Goal: Task Accomplishment & Management: Complete application form

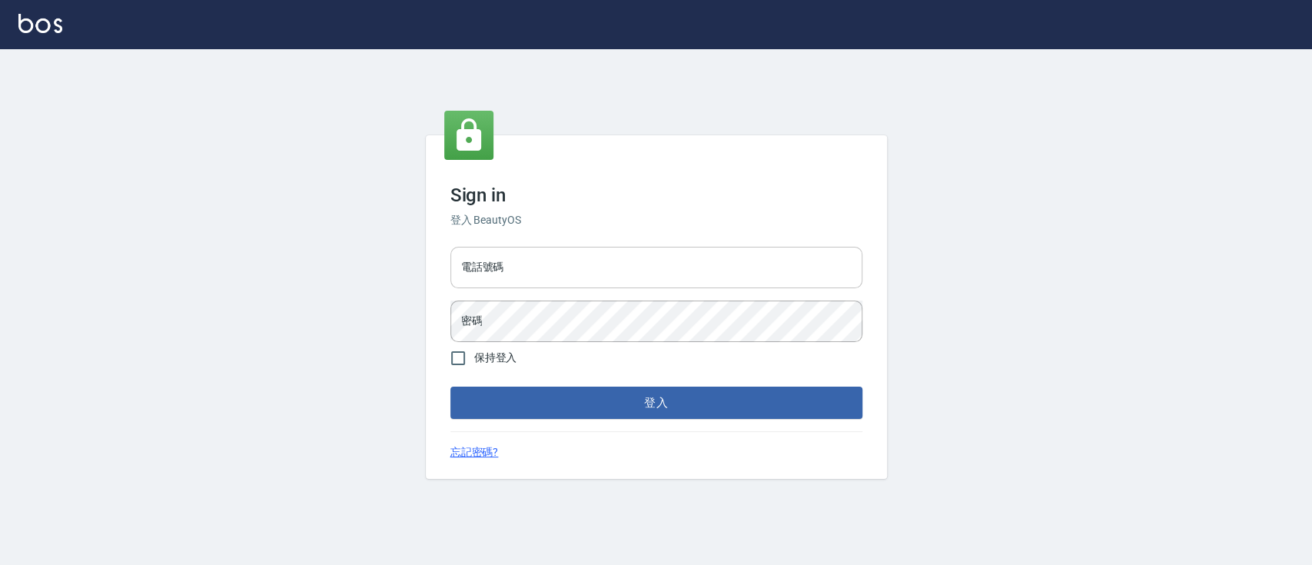
click at [617, 283] on input "電話號碼" at bounding box center [657, 268] width 412 height 42
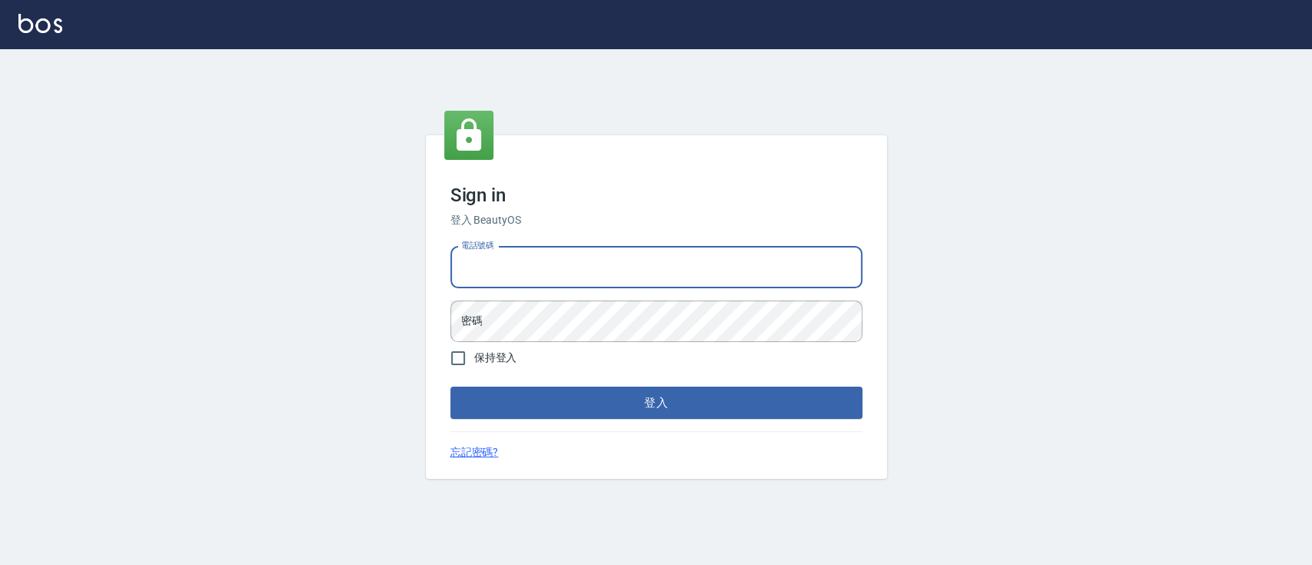
type input "0223817575"
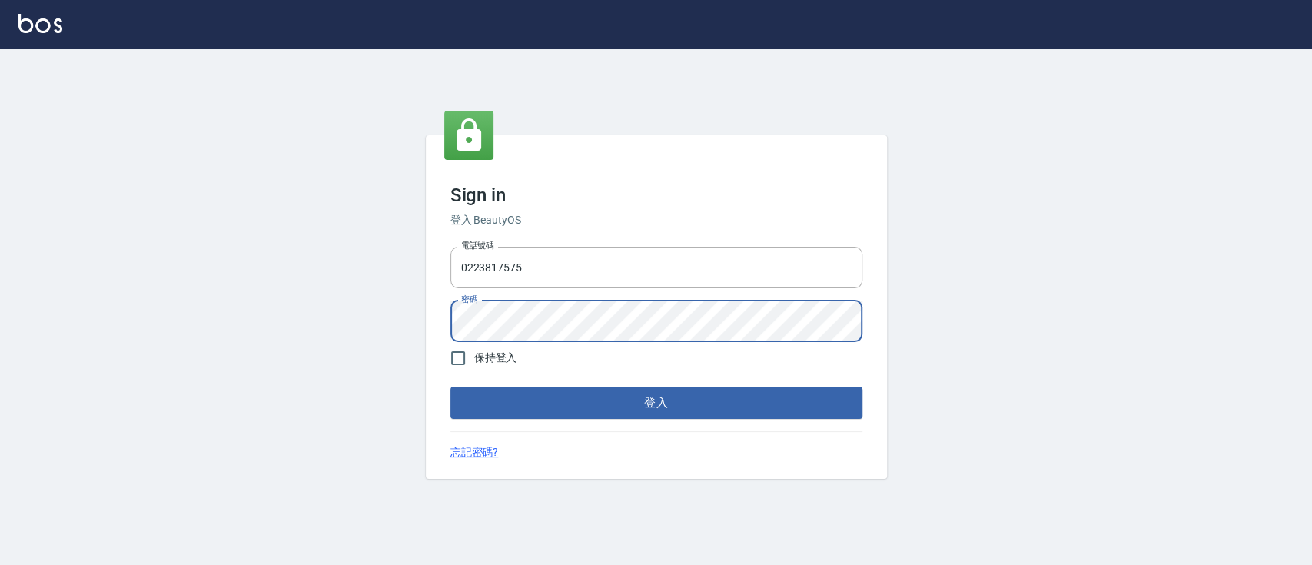
click at [451, 387] on button "登入" at bounding box center [657, 403] width 412 height 32
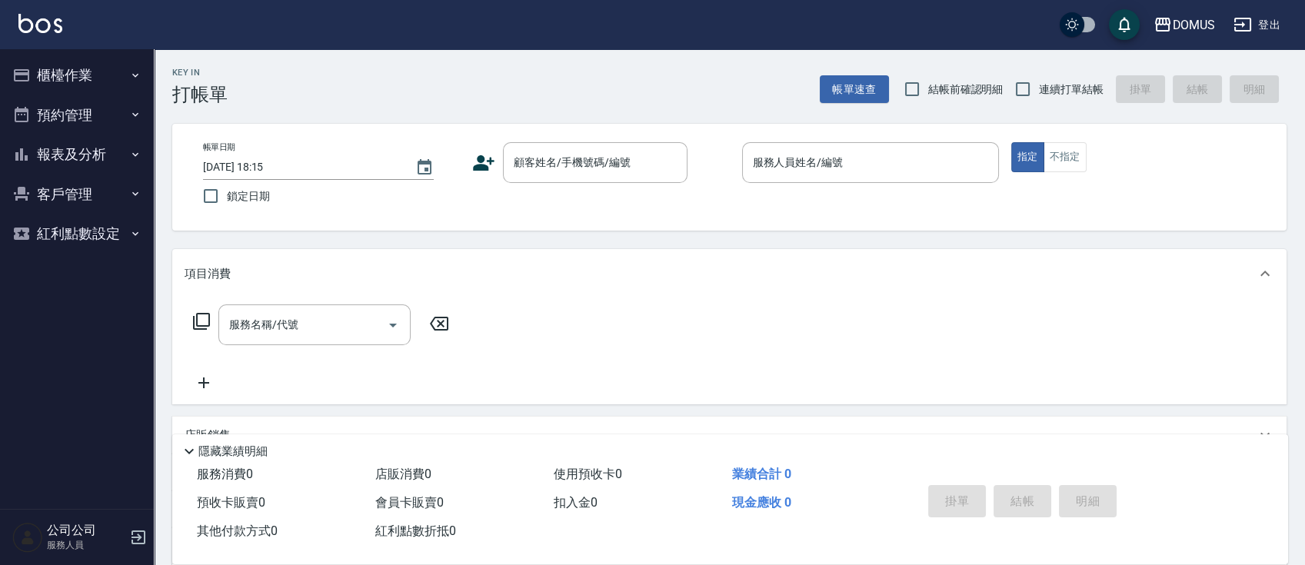
click at [1045, 84] on span "連續打單結帳" at bounding box center [1071, 89] width 65 height 16
click at [1039, 84] on input "連續打單結帳" at bounding box center [1022, 89] width 32 height 32
checkbox input "true"
click at [542, 177] on div "顧客姓名/手機號碼/編號" at bounding box center [595, 162] width 185 height 41
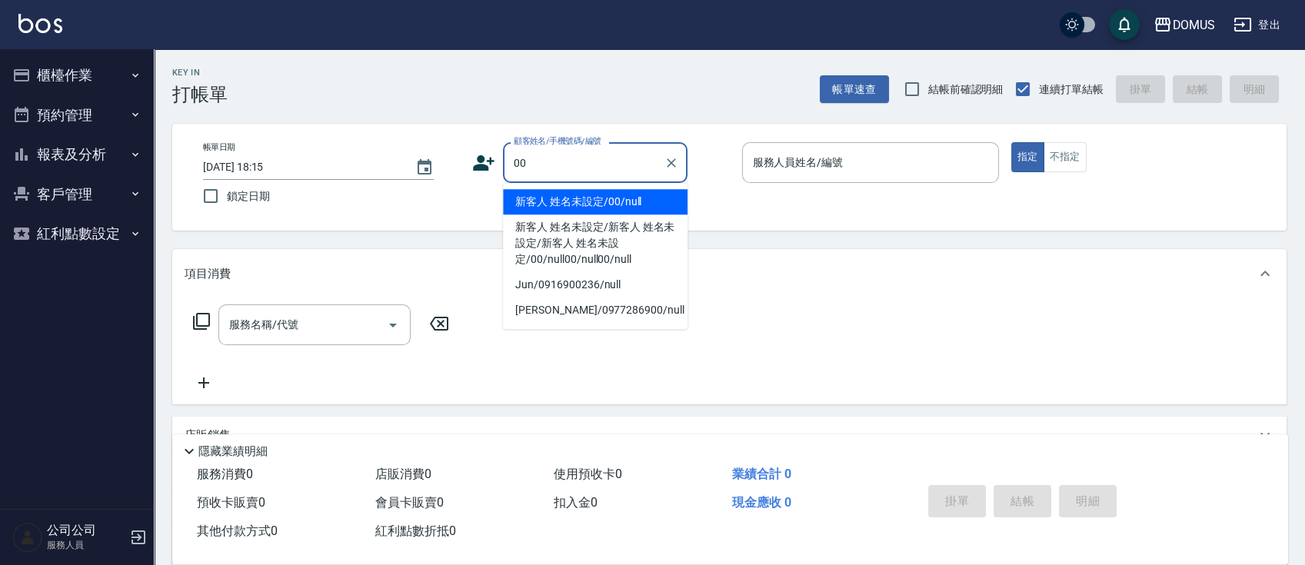
type input "新客人 姓名未設定/00/null"
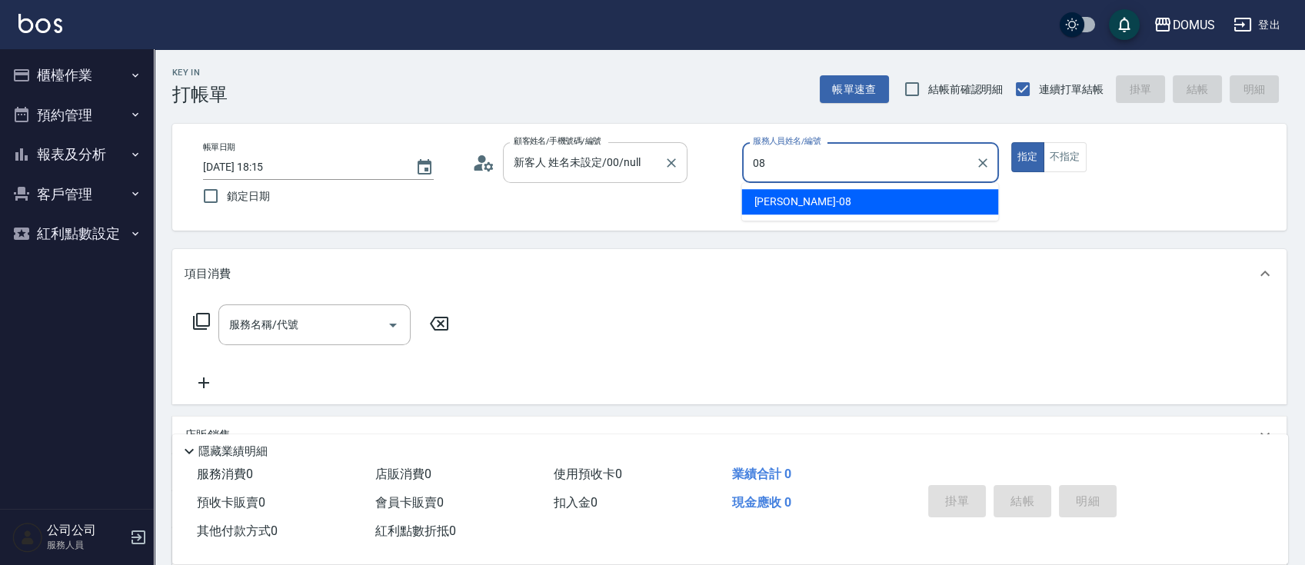
type input "小朱-08"
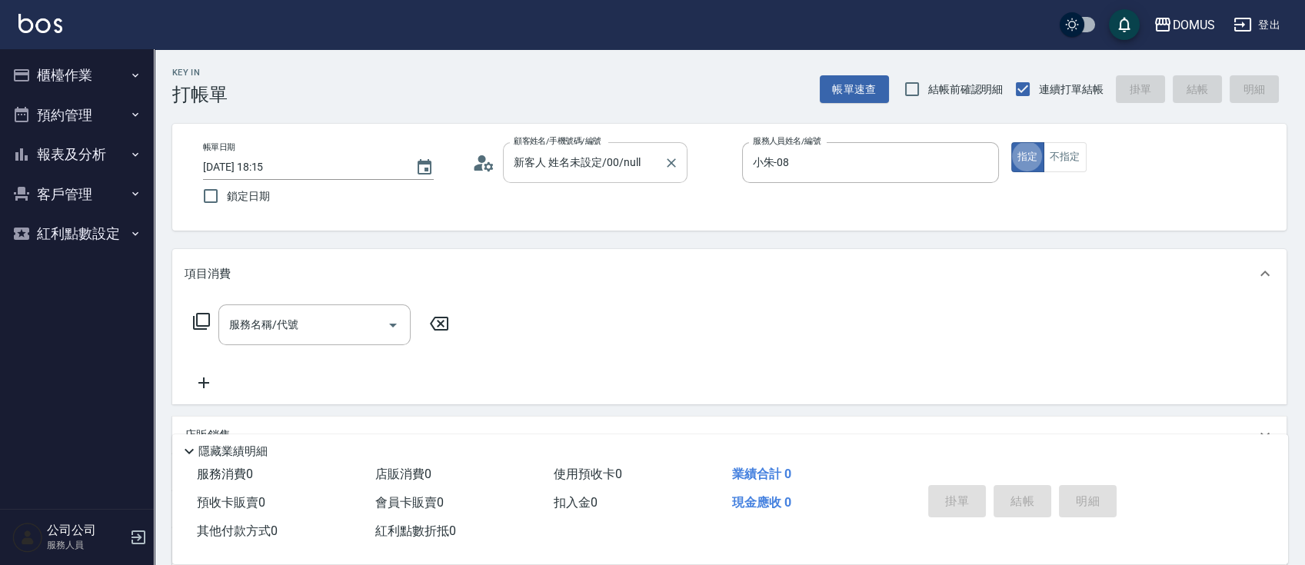
type button "true"
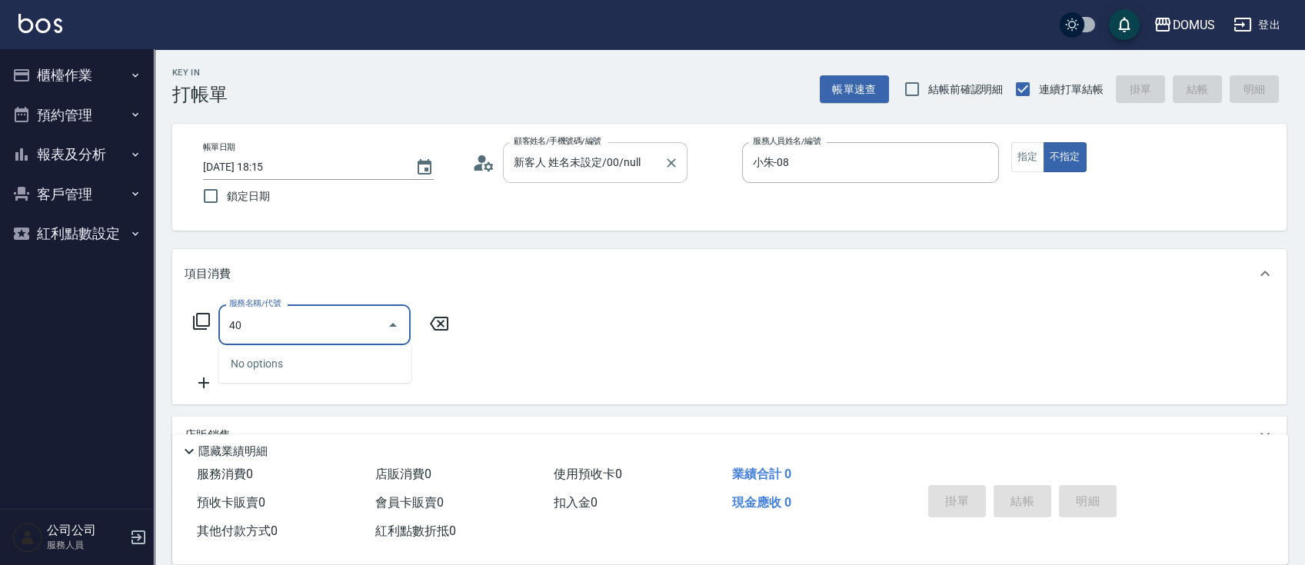
type input "401"
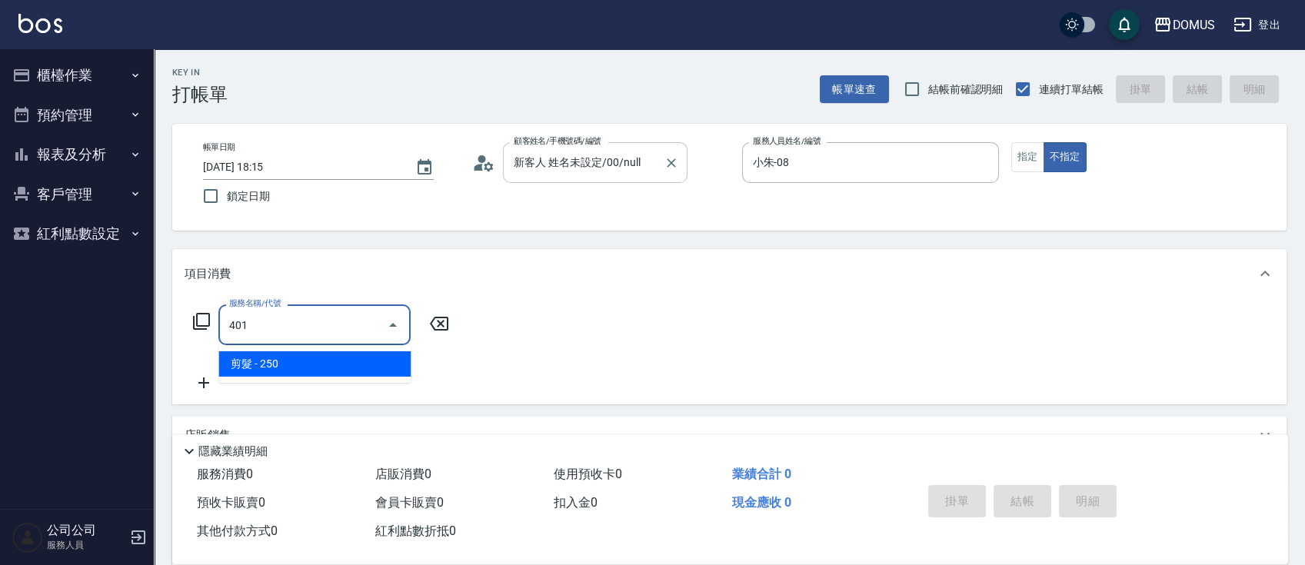
type input "20"
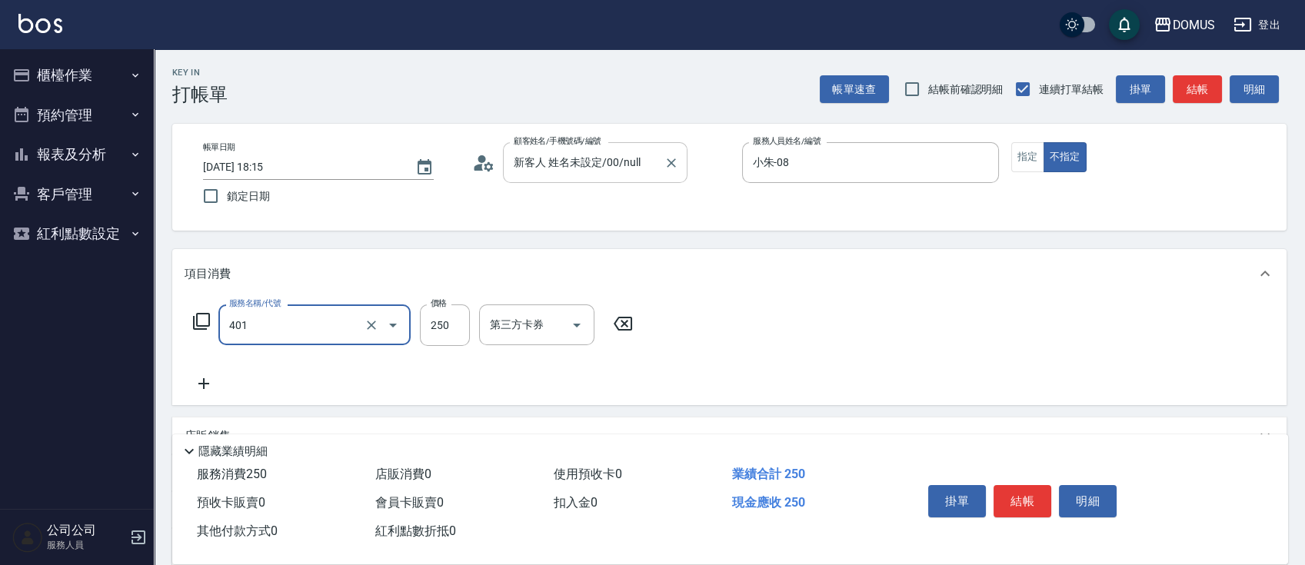
type input "剪髮(401)"
type input "0"
type input "60"
type input "600"
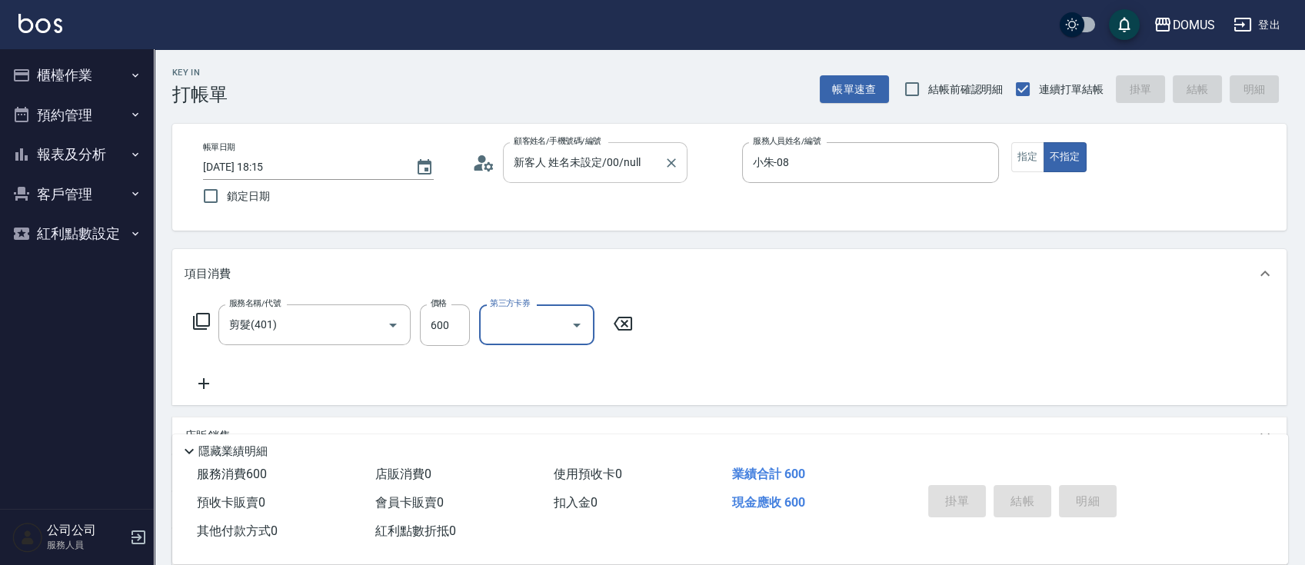
type input "2025/09/09 18:16"
type input "0"
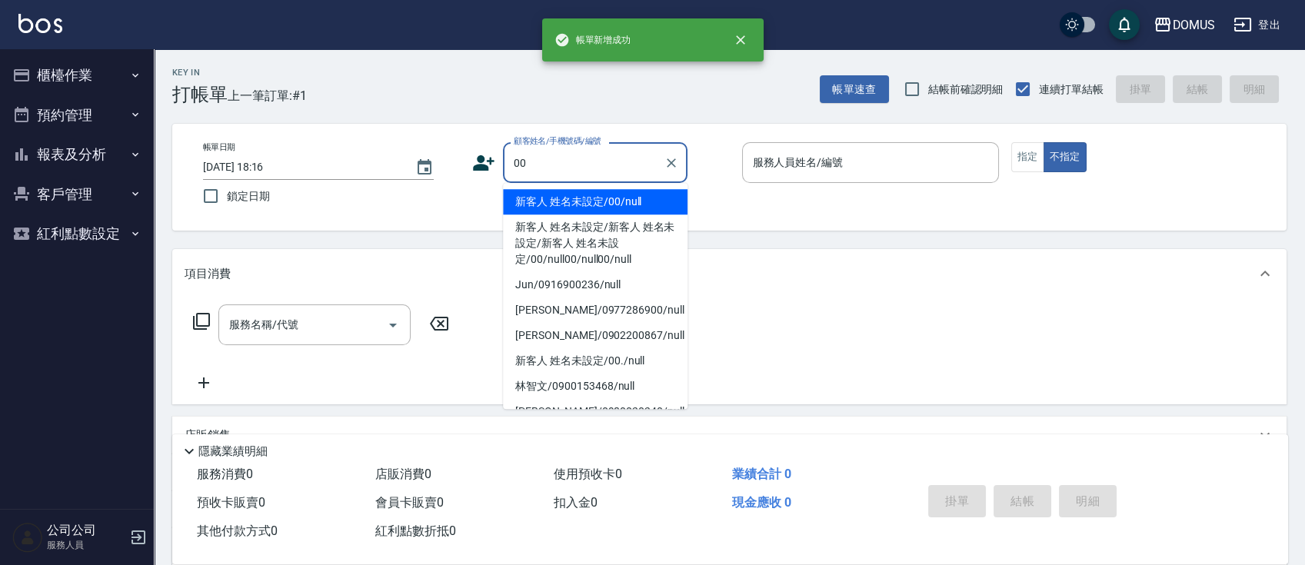
type input "新客人 姓名未設定/00/null"
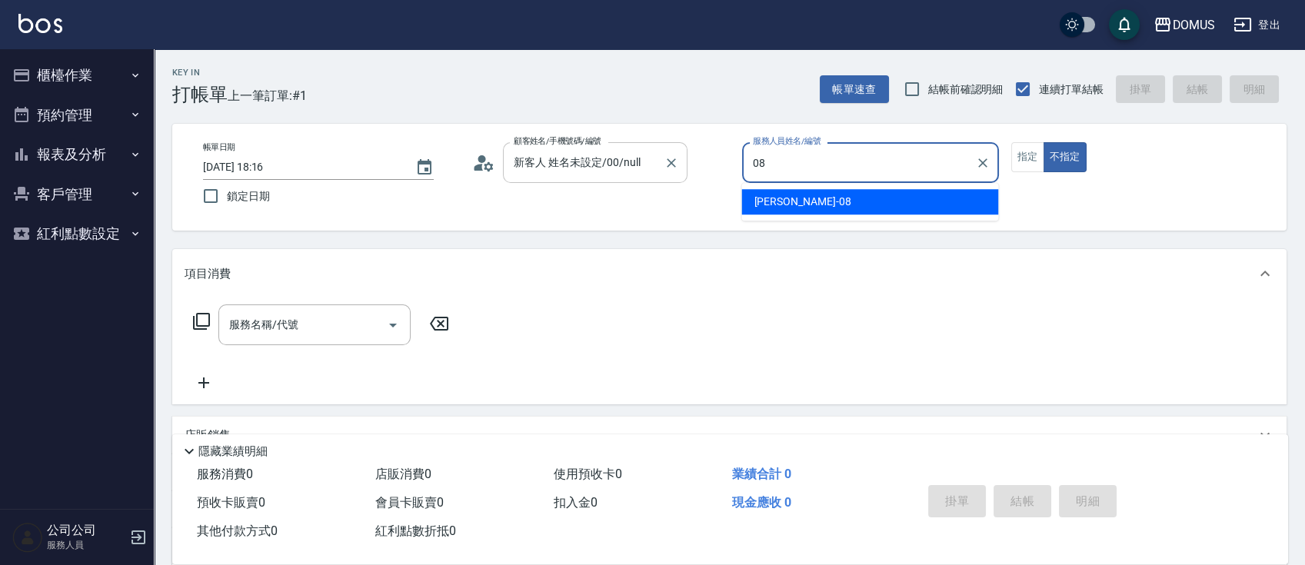
type input "小朱-08"
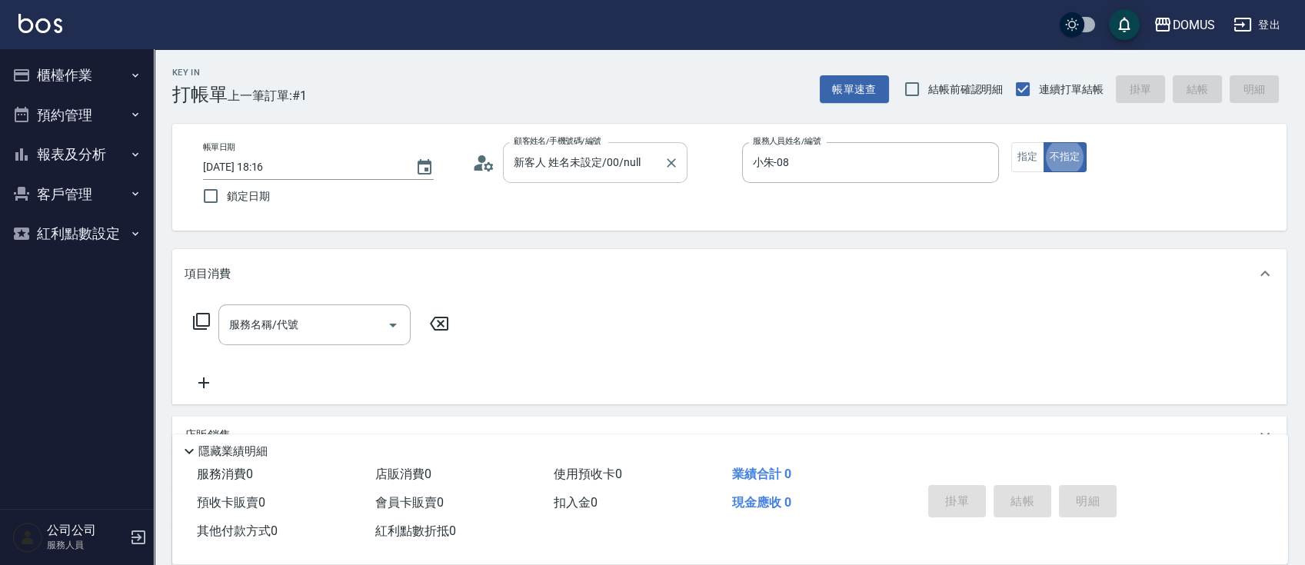
type button "false"
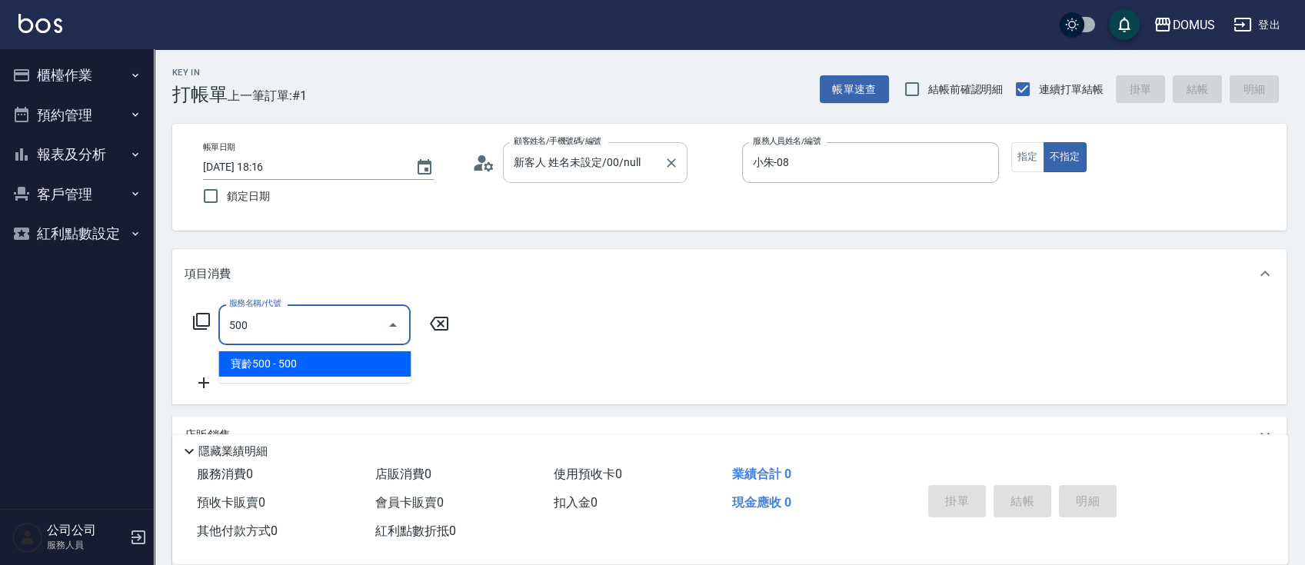
type input "寶齡500(1009)"
type input "50"
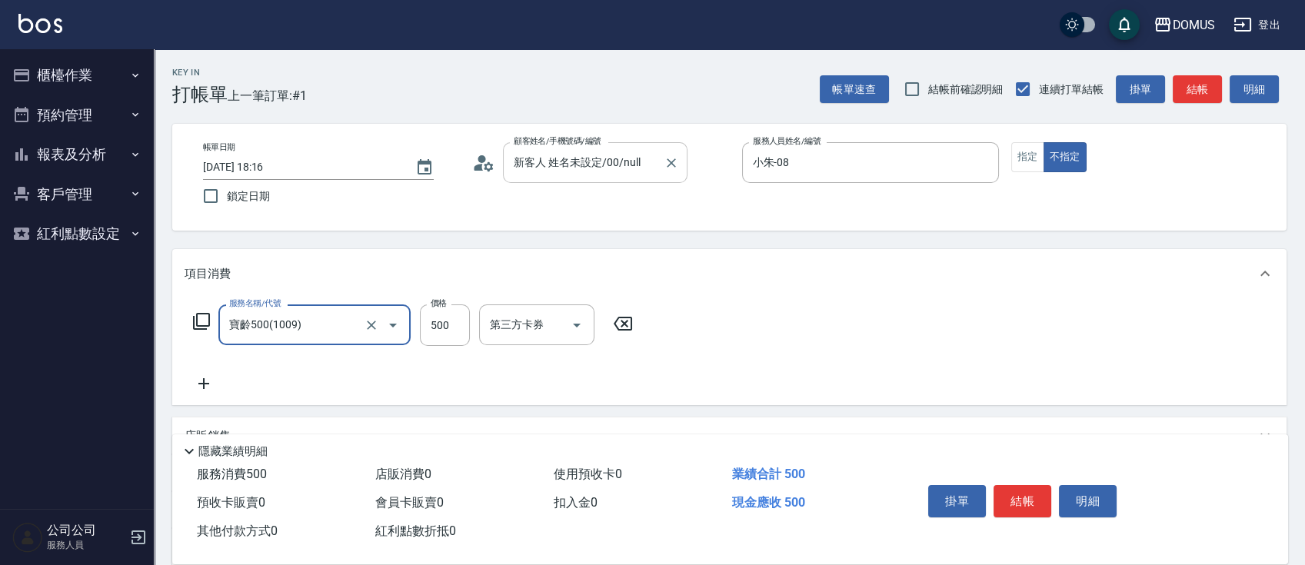
type input "寶齡500(1009)"
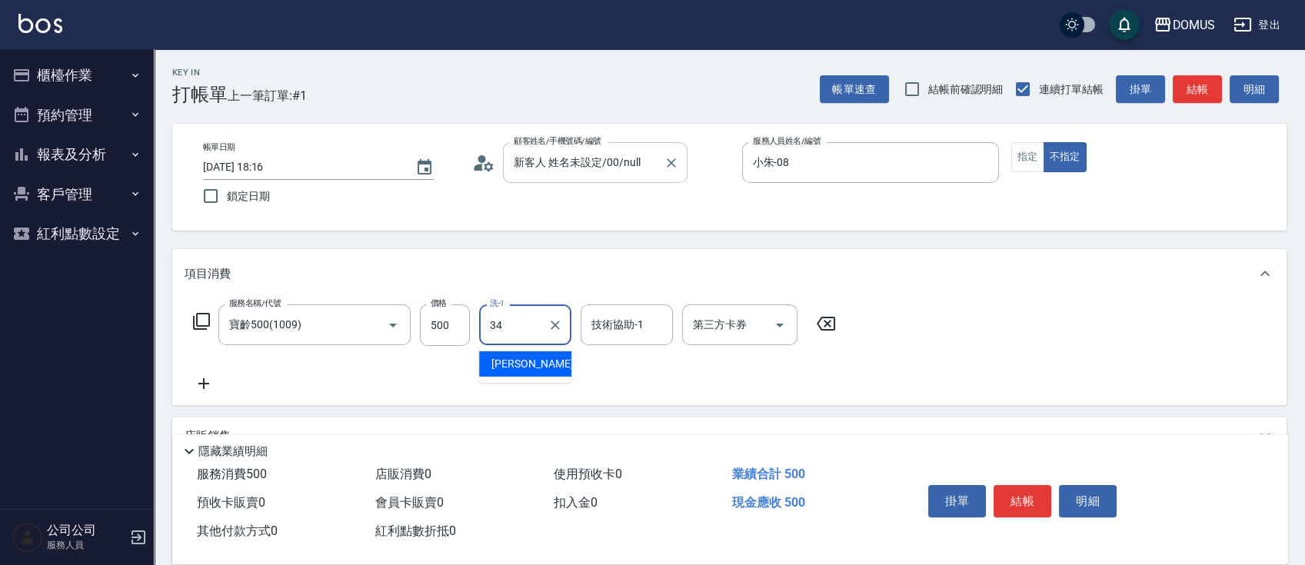
type input "Heidi-34"
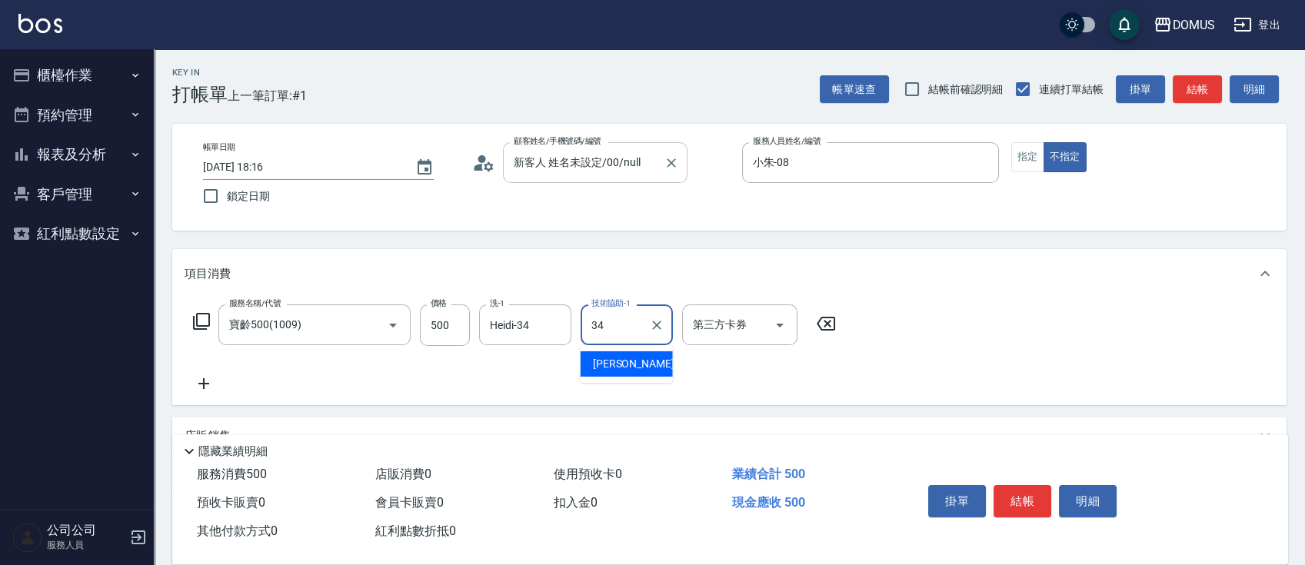
type input "Heidi-34"
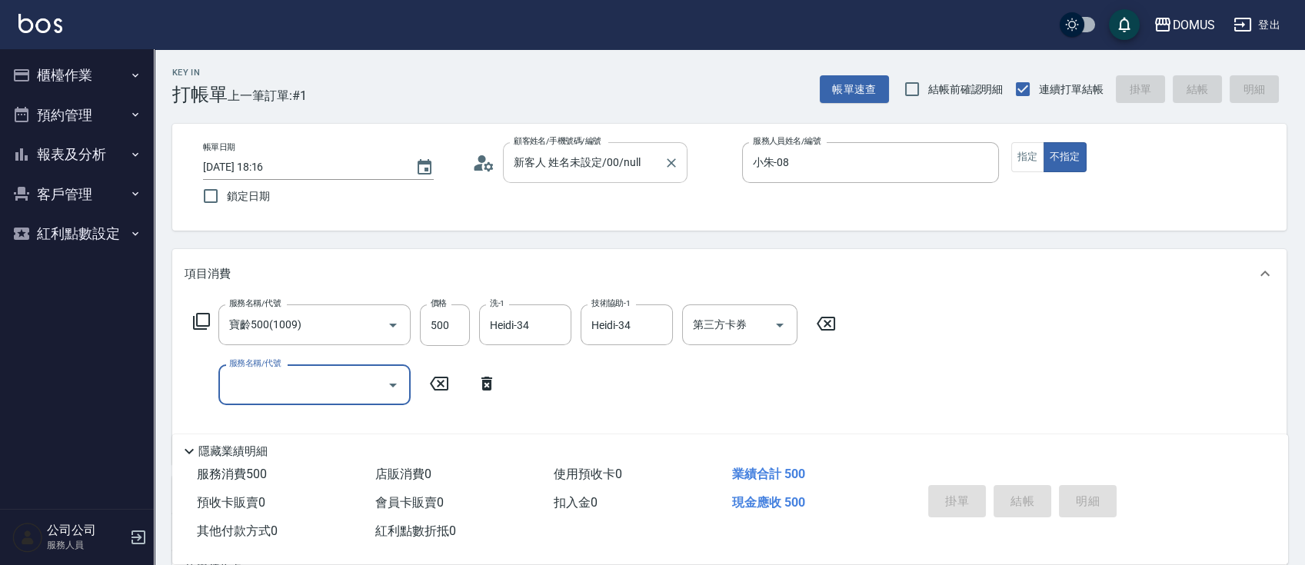
type input "0"
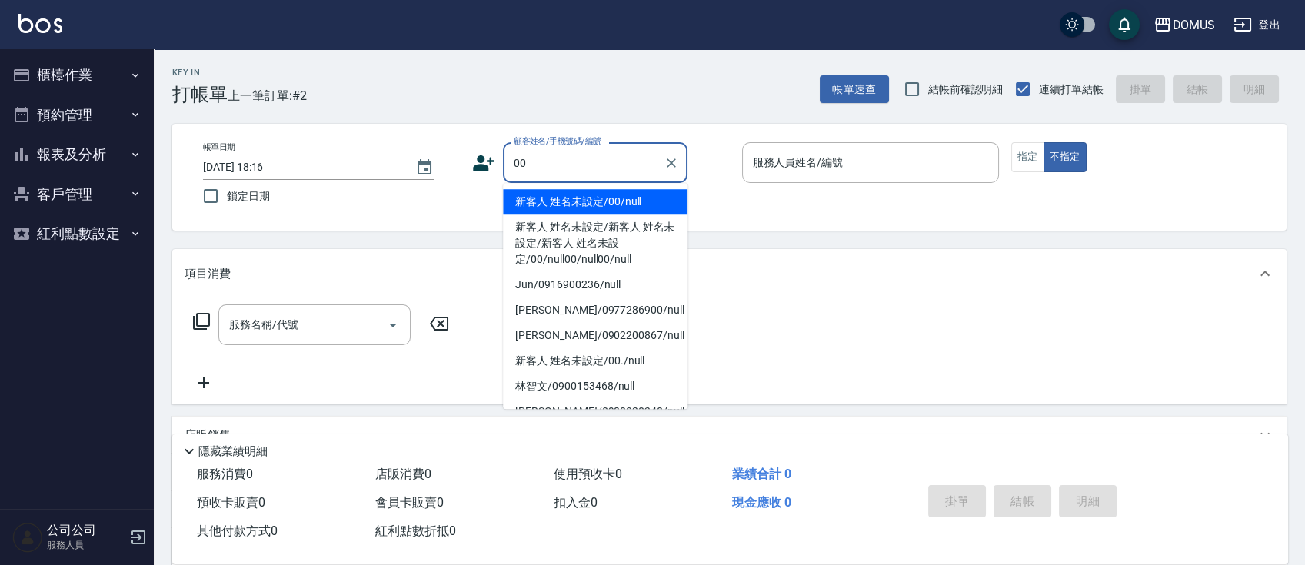
type input "新客人 姓名未設定/00/null"
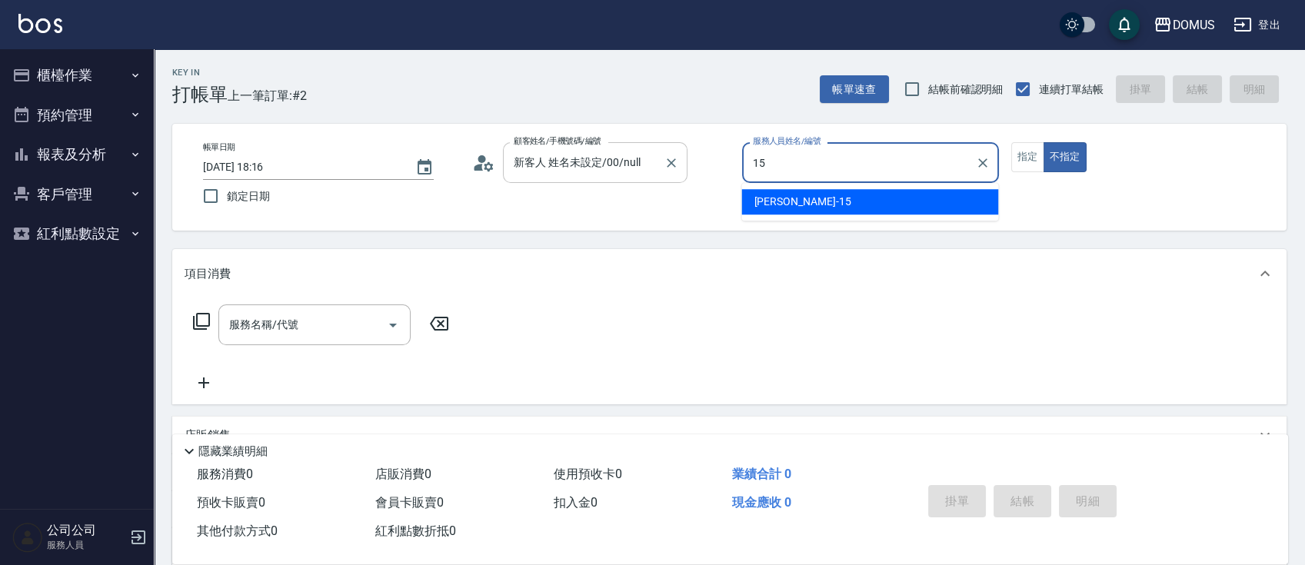
type input "Kyle-15"
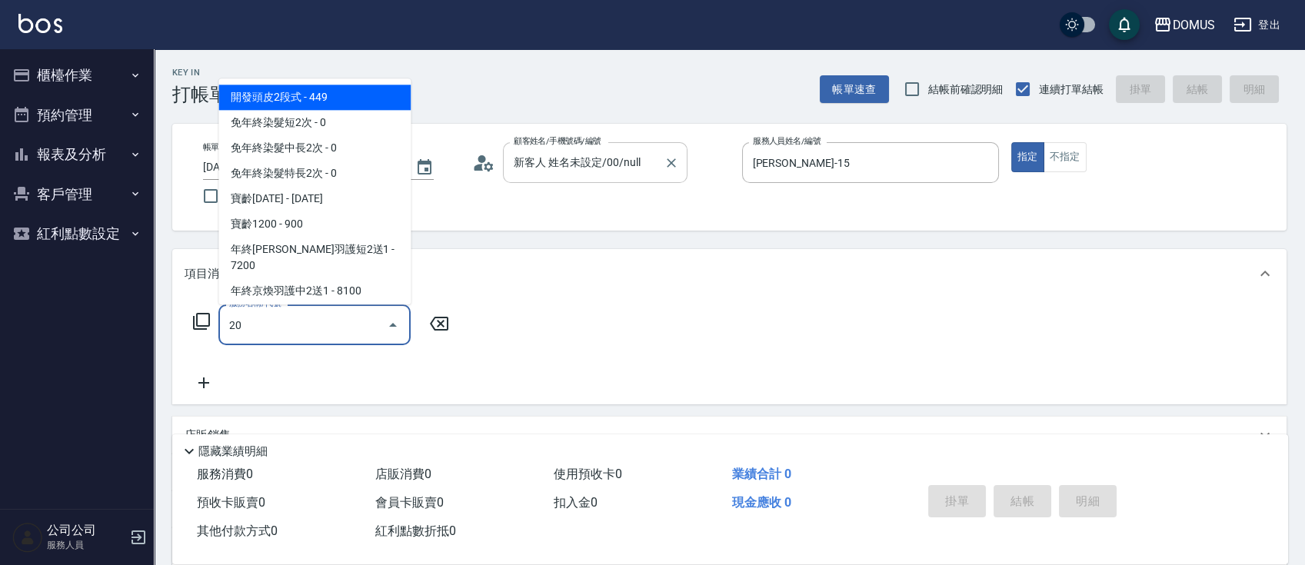
type input "201"
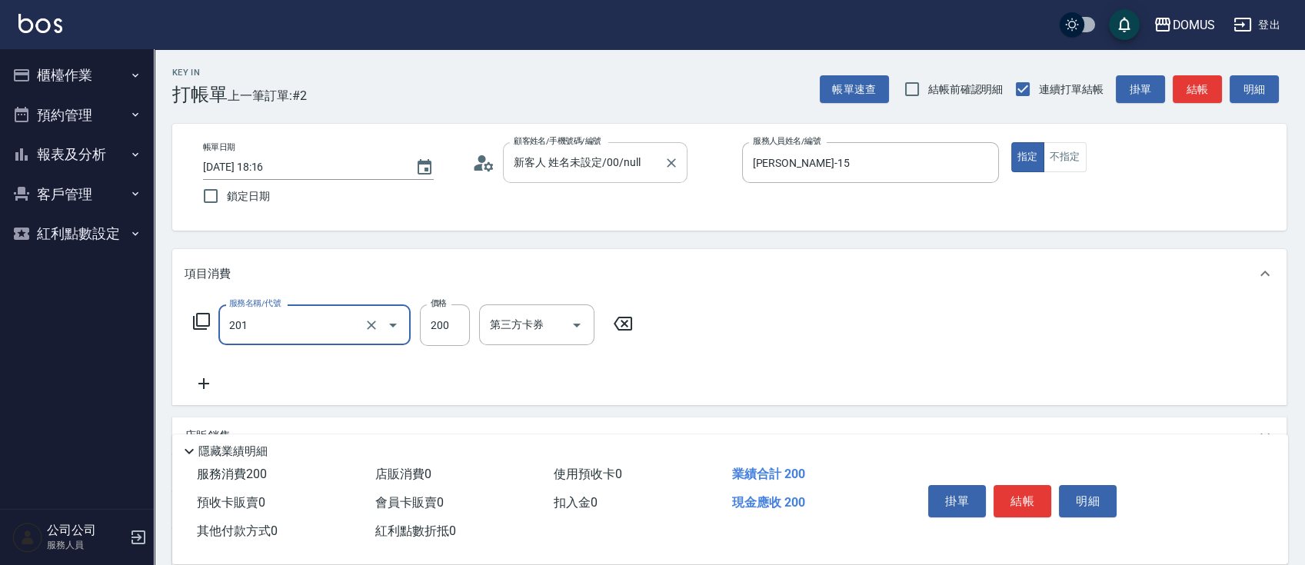
type input "20"
type input "洗髮(201)"
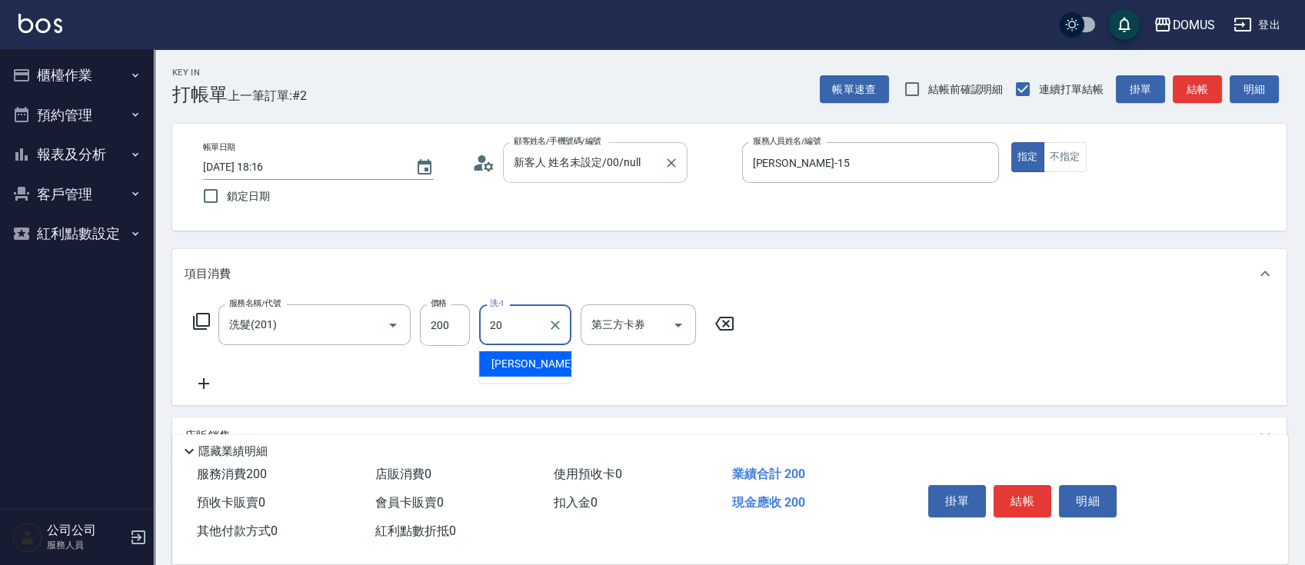
type input "小宸-20"
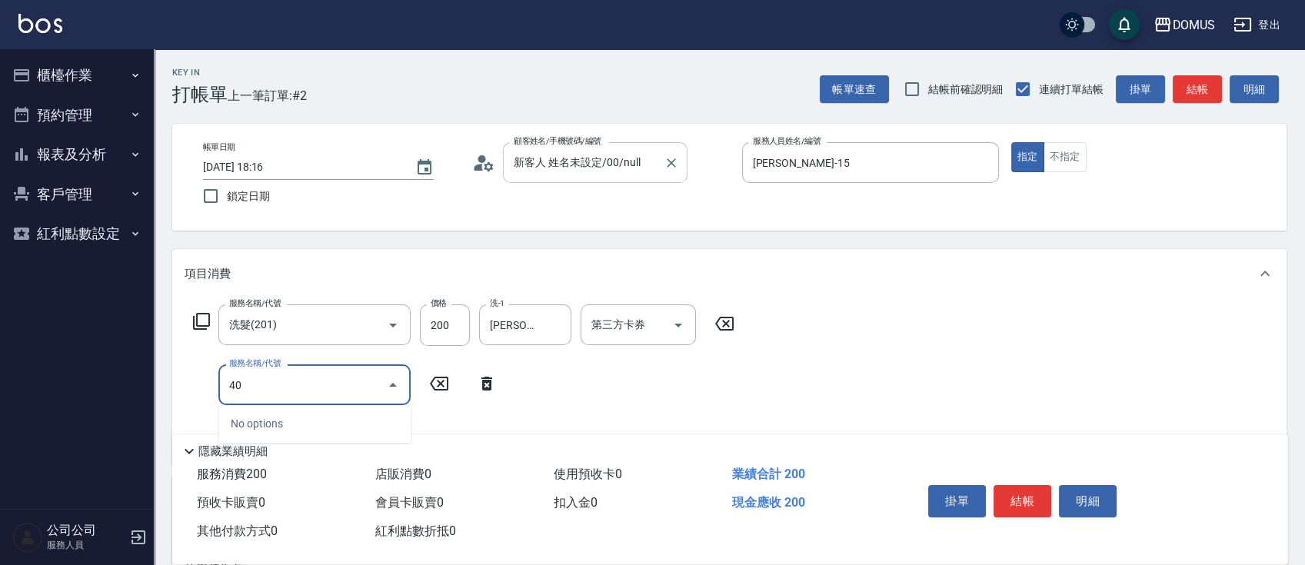
type input "401"
type input "40"
type input "剪髮(401)"
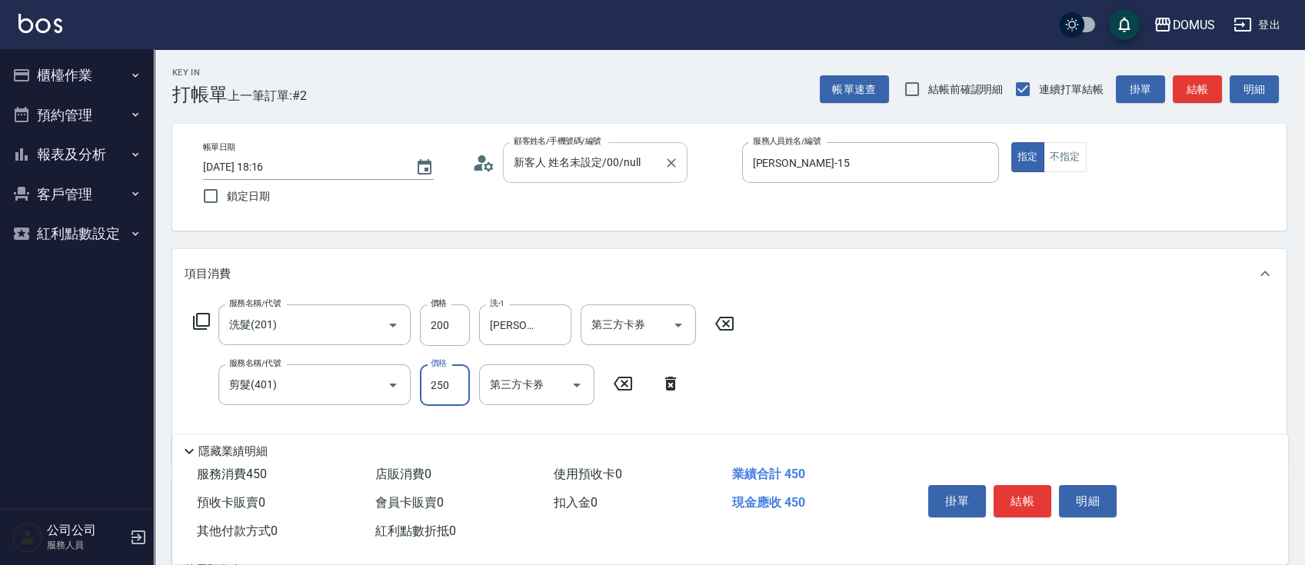
type input "20"
type input "40"
type input "60"
type input "400"
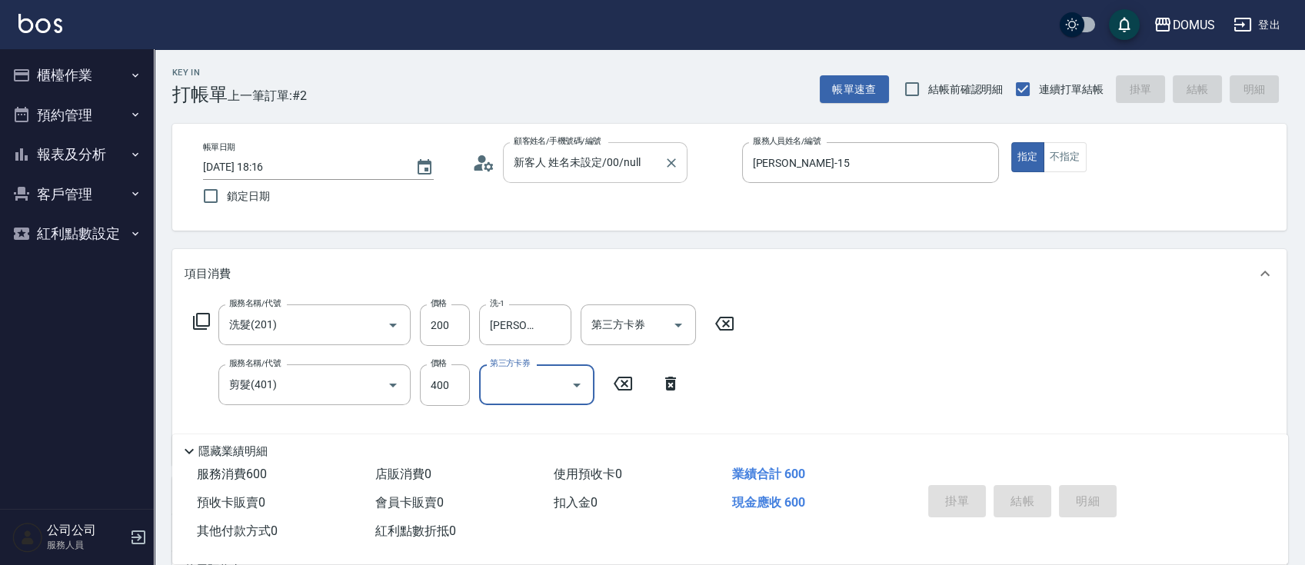
type input "2025/09/09 18:17"
type input "0"
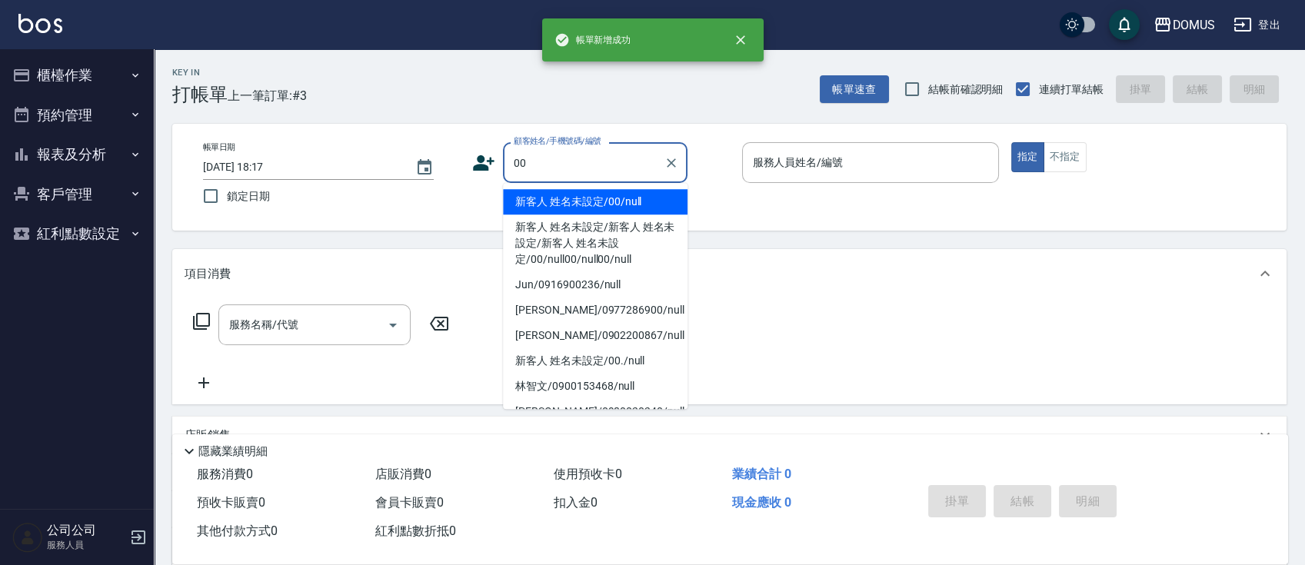
type input "新客人 姓名未設定/00/null"
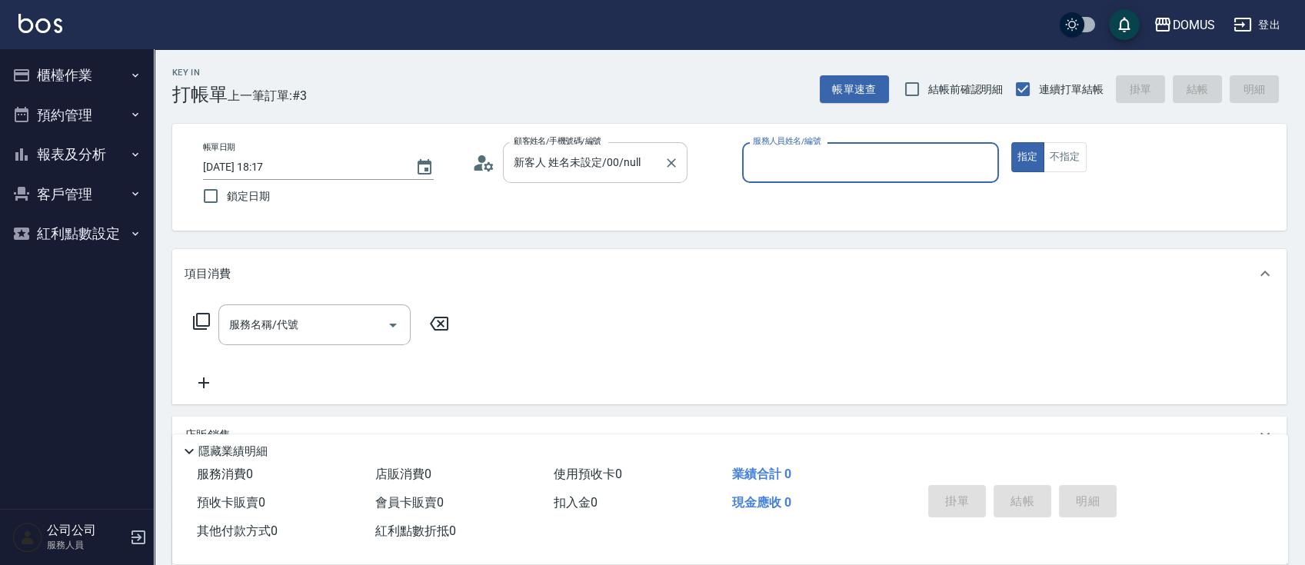
type input "0"
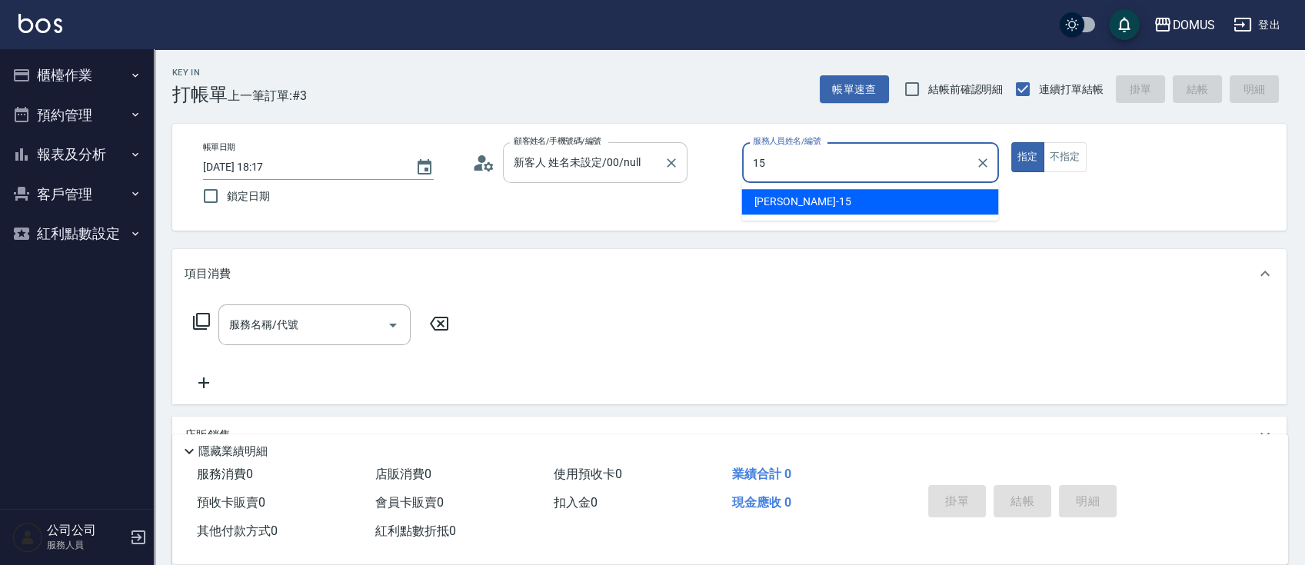
type input "Kyle-15"
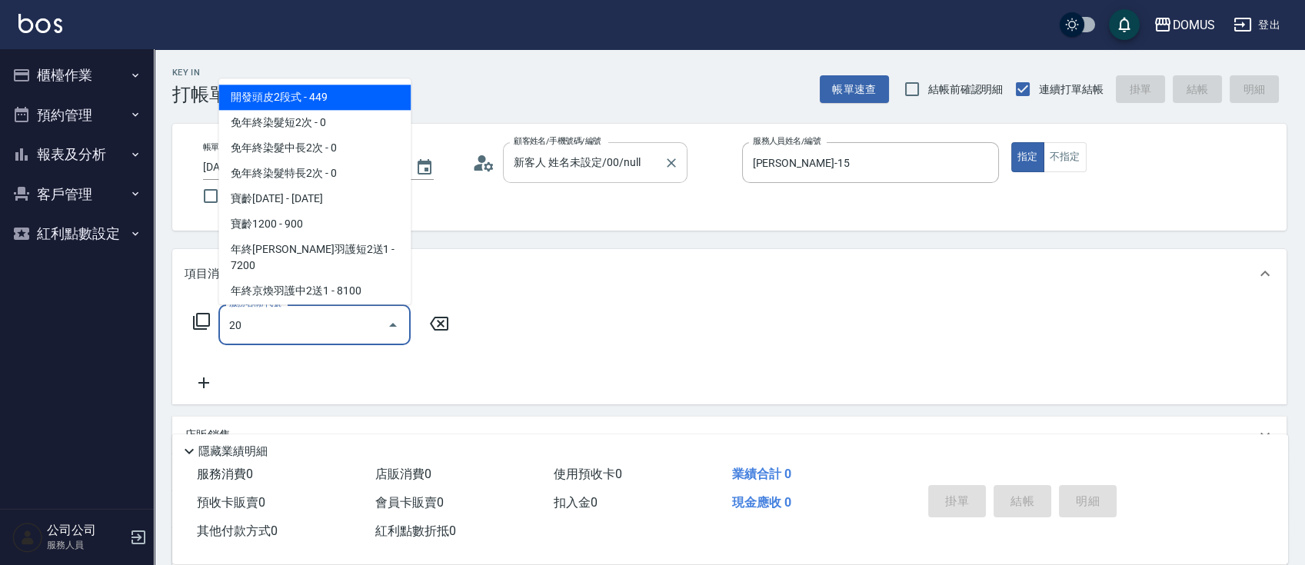
type input "201"
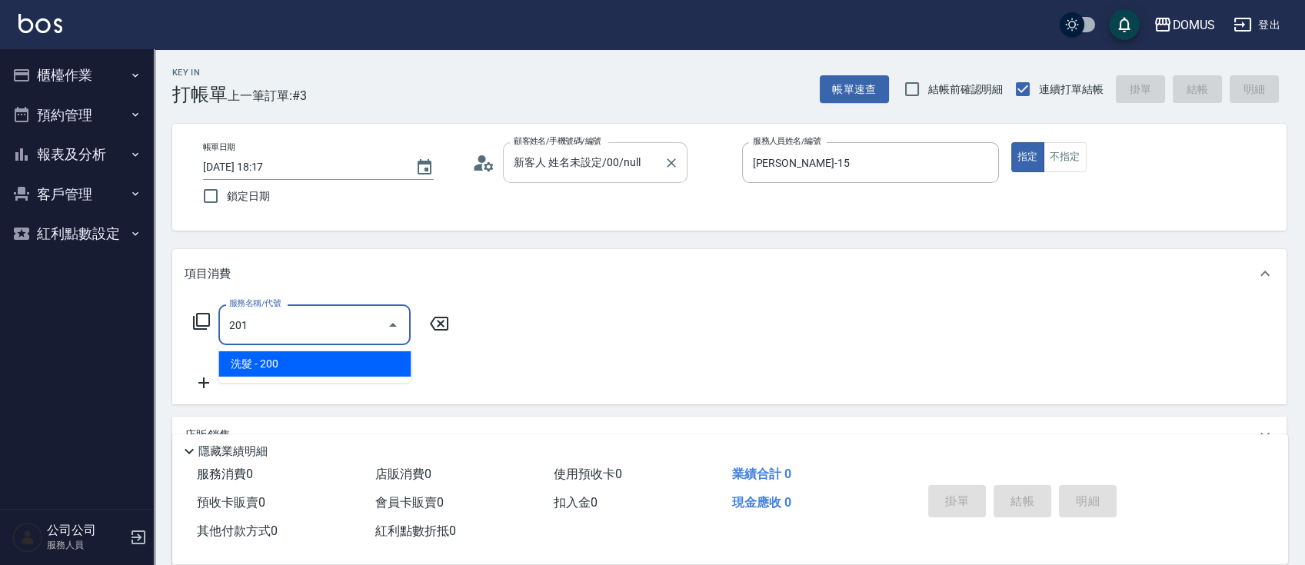
type input "20"
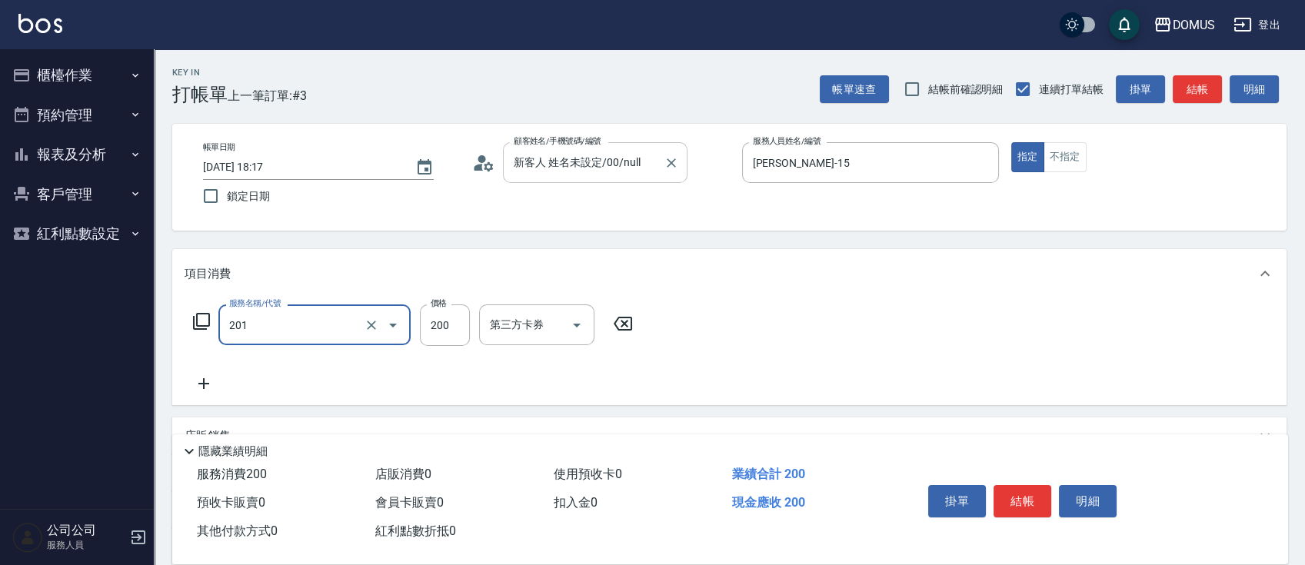
type input "洗髮(201)"
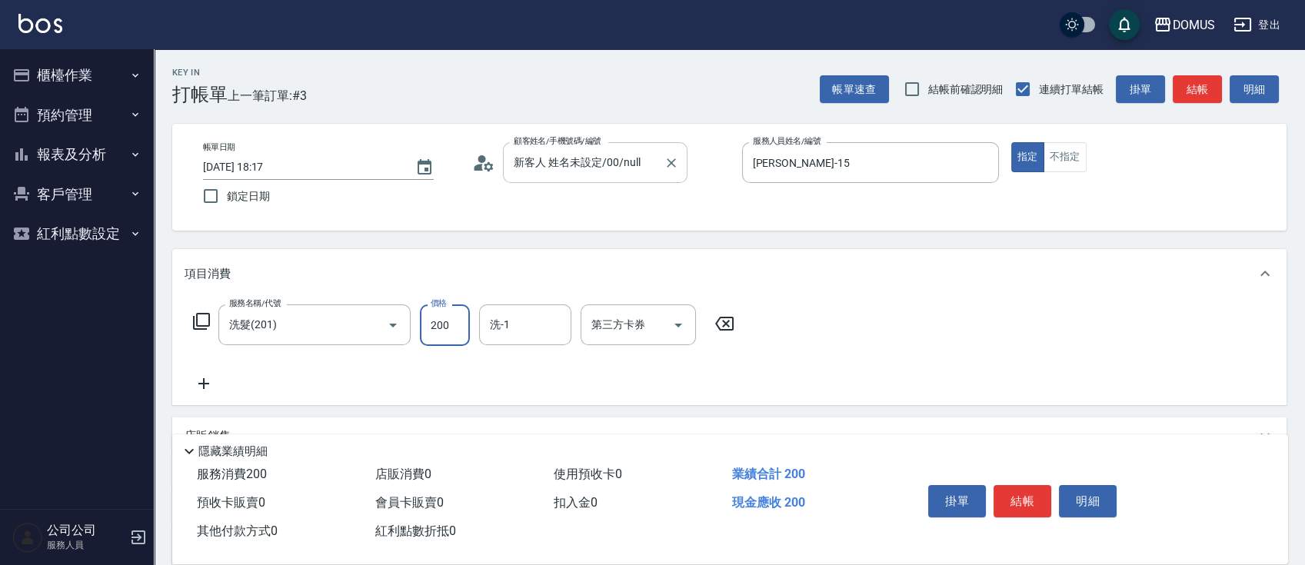
type input "0"
type input "30"
type input "300"
type input "."
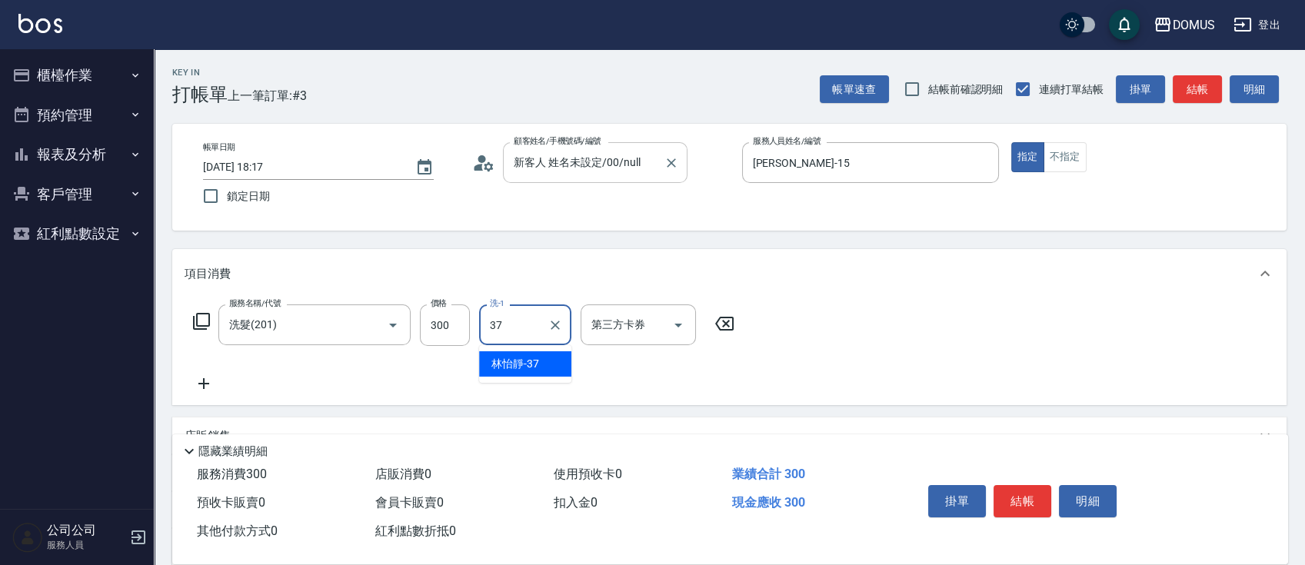
type input "林怡靜-37"
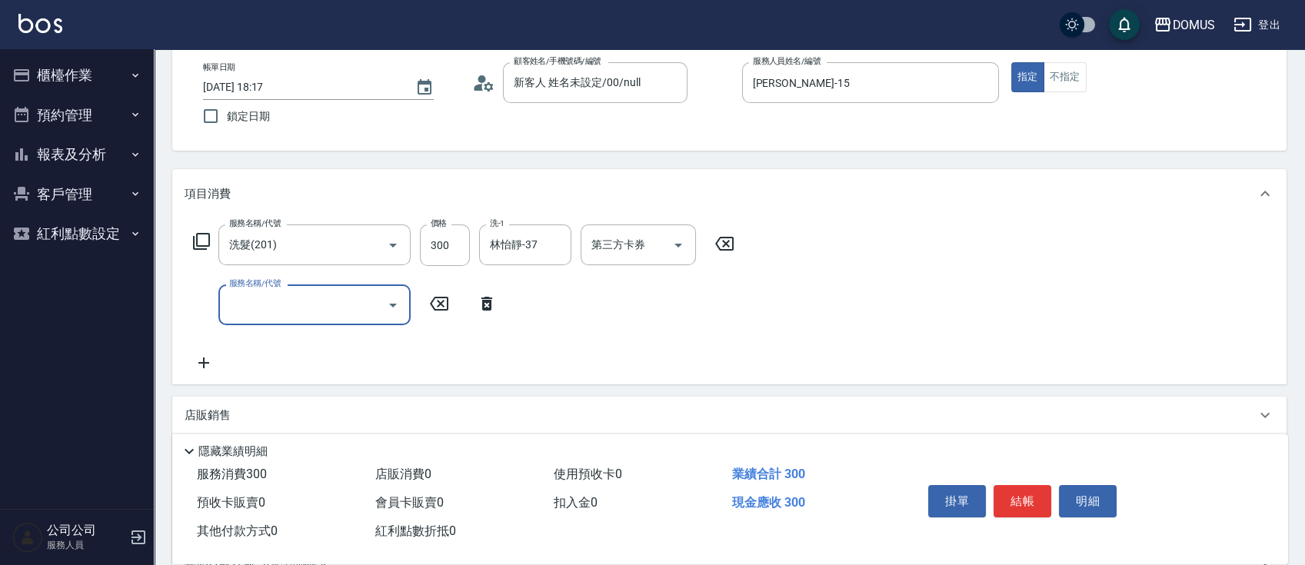
scroll to position [278, 0]
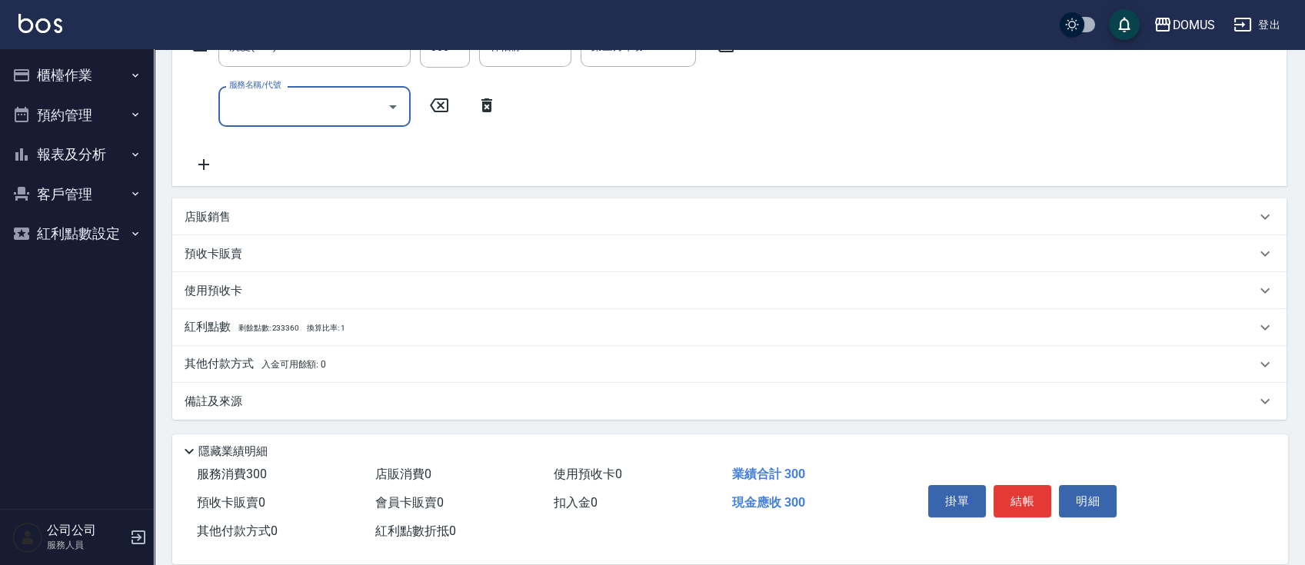
click at [224, 209] on p "店販銷售" at bounding box center [208, 217] width 46 height 16
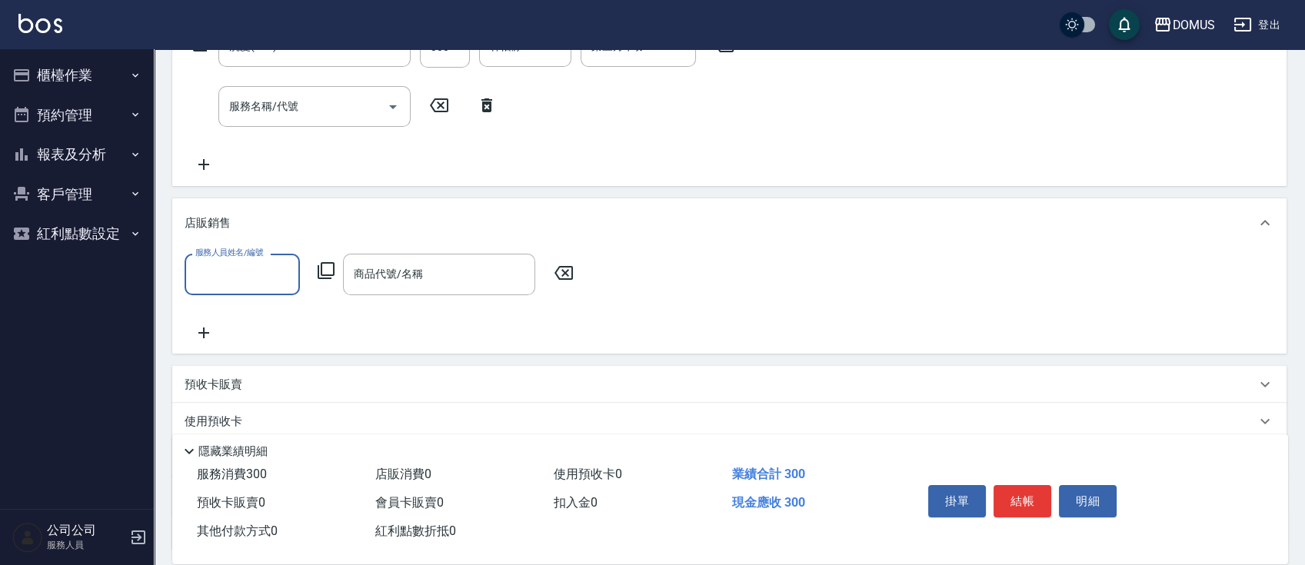
scroll to position [0, 0]
type input "Kyle-15"
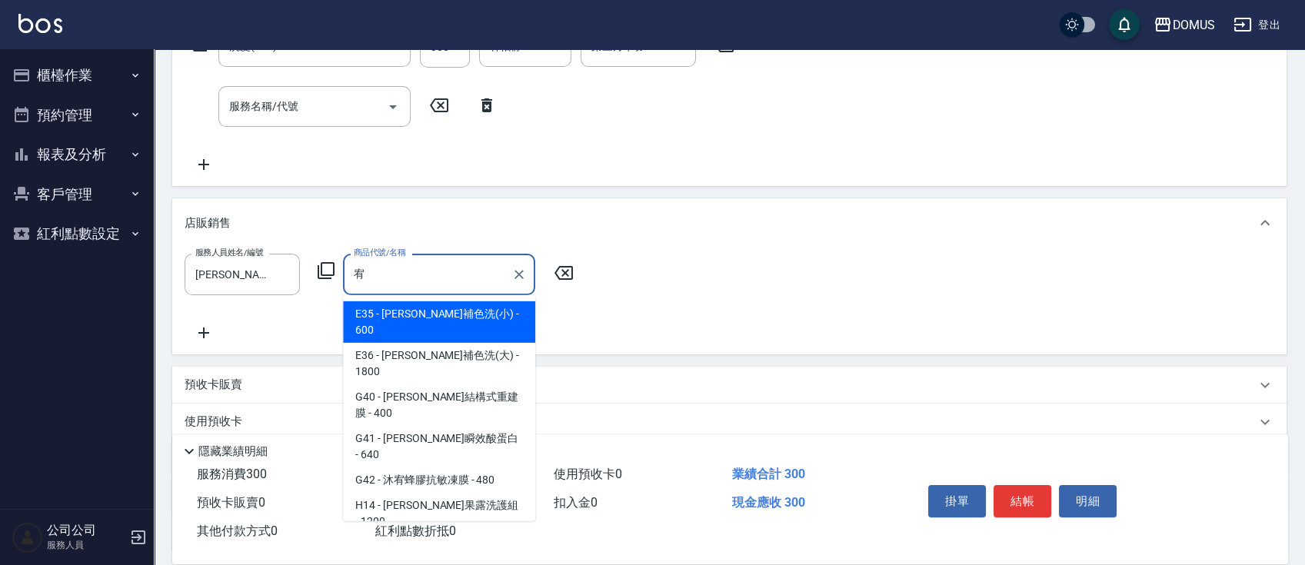
type input "娜普菈莯雷隨心所欲水潤凝乳"
type input "90"
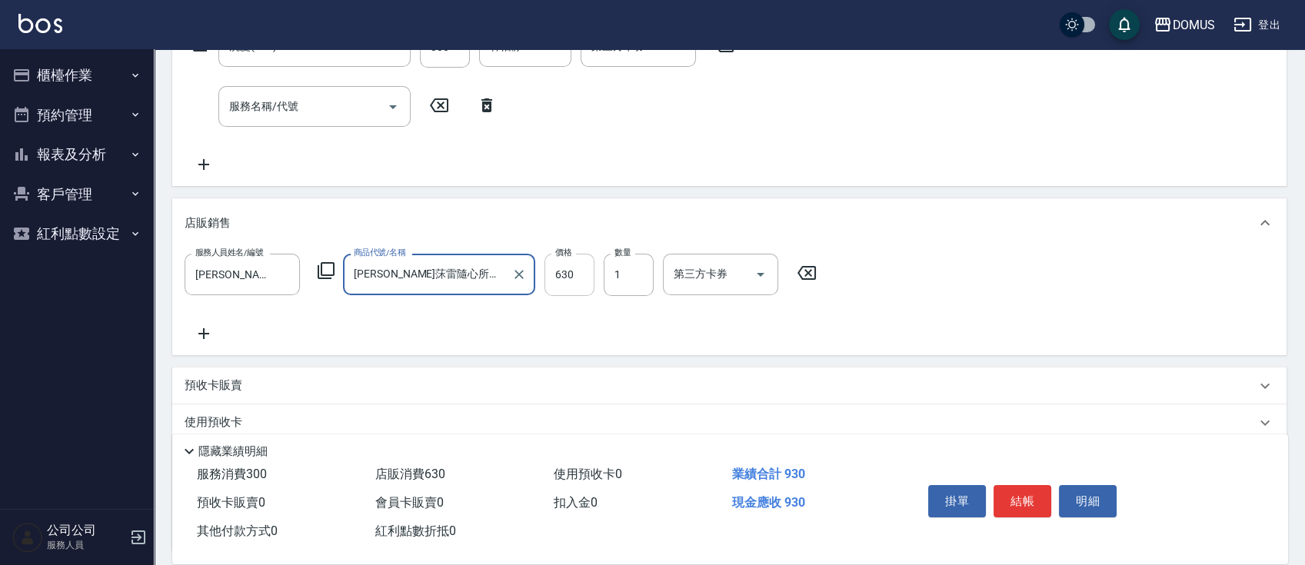
type input "娜普菈莯雷隨心所欲水潤凝乳"
click at [558, 279] on input "630" at bounding box center [569, 275] width 50 height 42
click at [523, 274] on icon "Clear" at bounding box center [518, 274] width 15 height 15
type input "30"
type input "有"
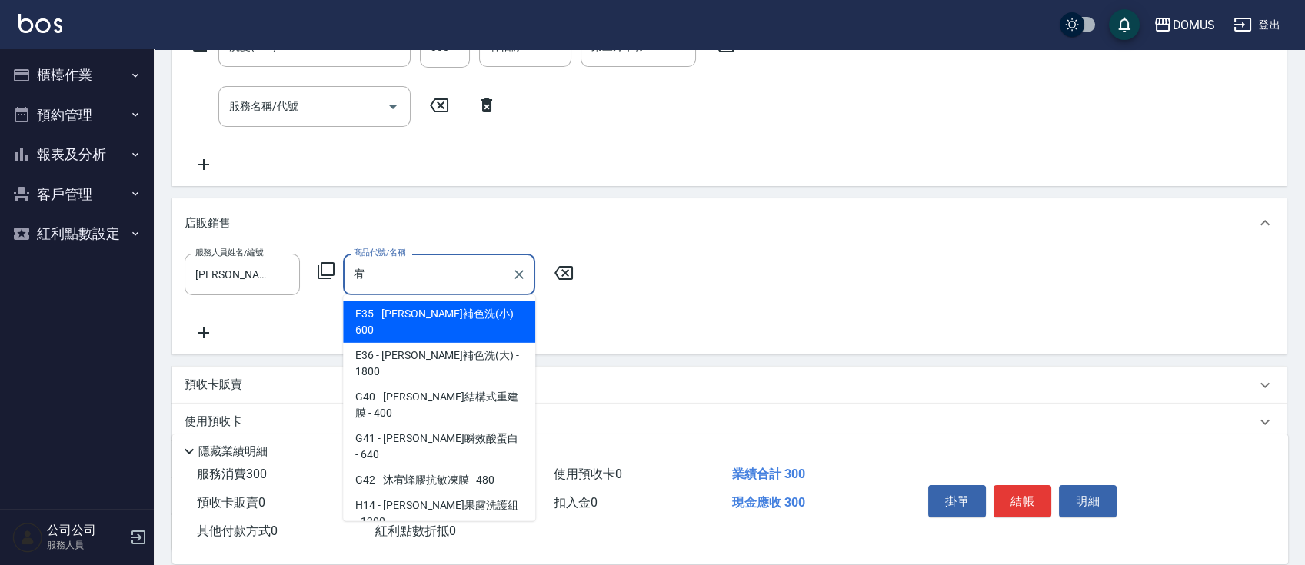
type input "沐宥補色洗(小)"
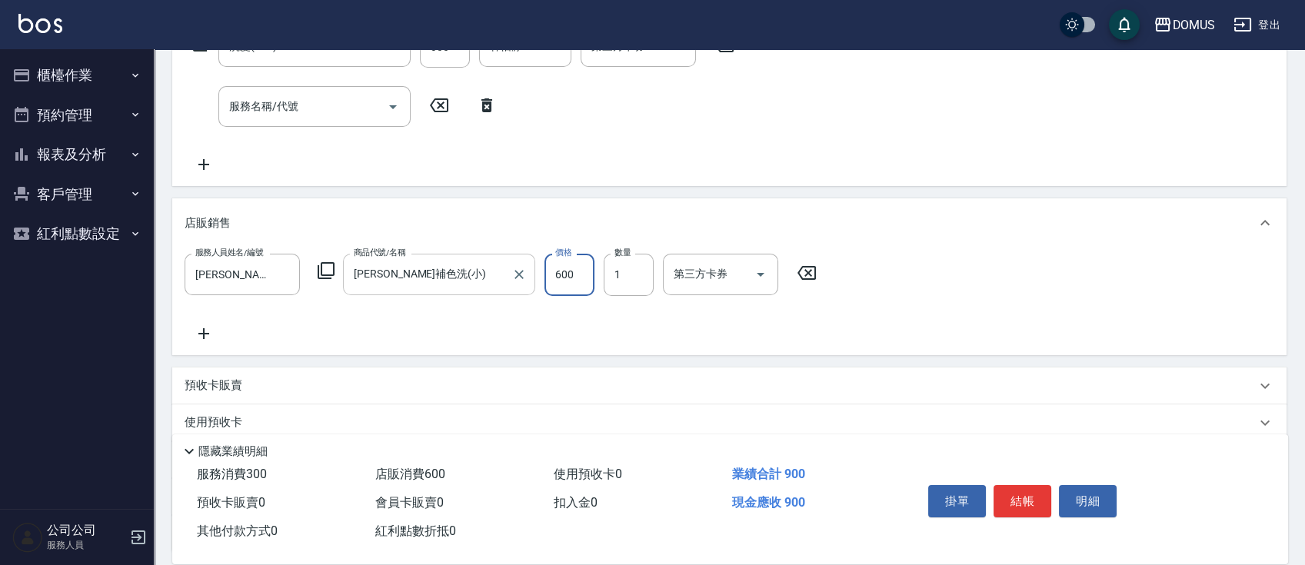
type input "30"
type input "54"
type input "80"
type input "540"
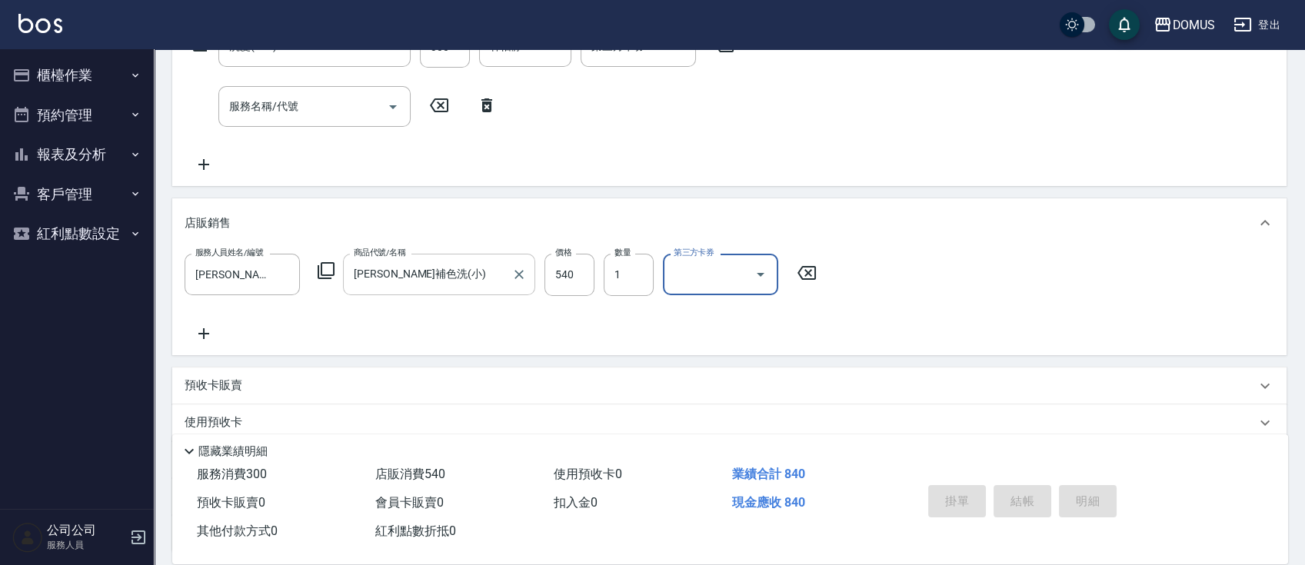
type input "2025/09/09 18:18"
type input "0"
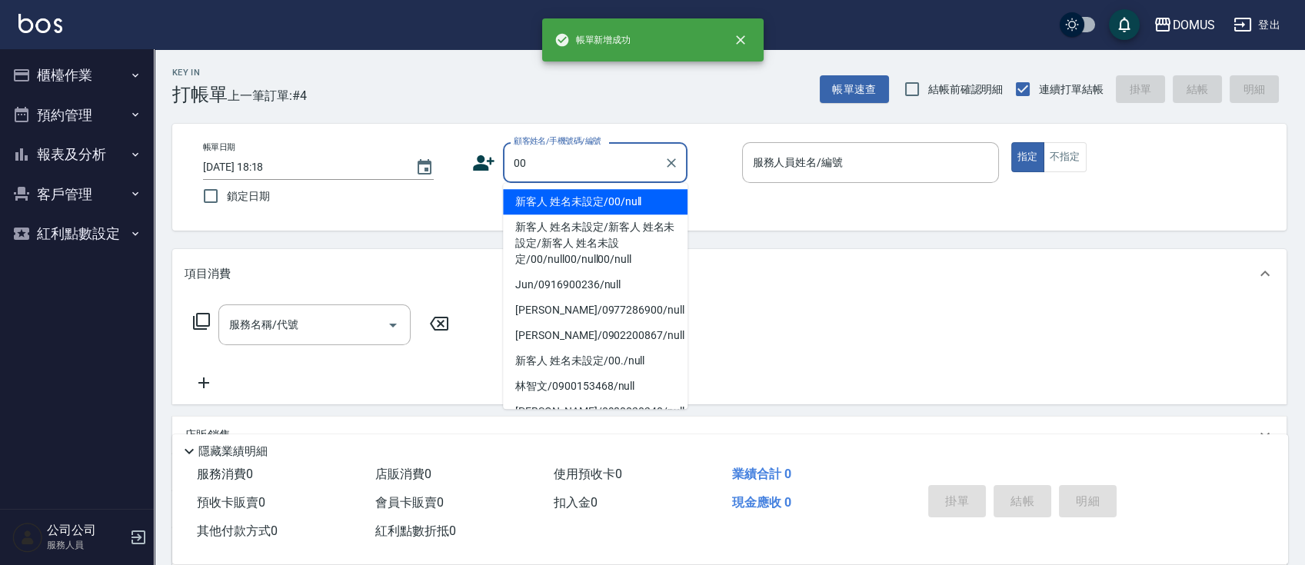
type input "新客人 姓名未設定/00/null"
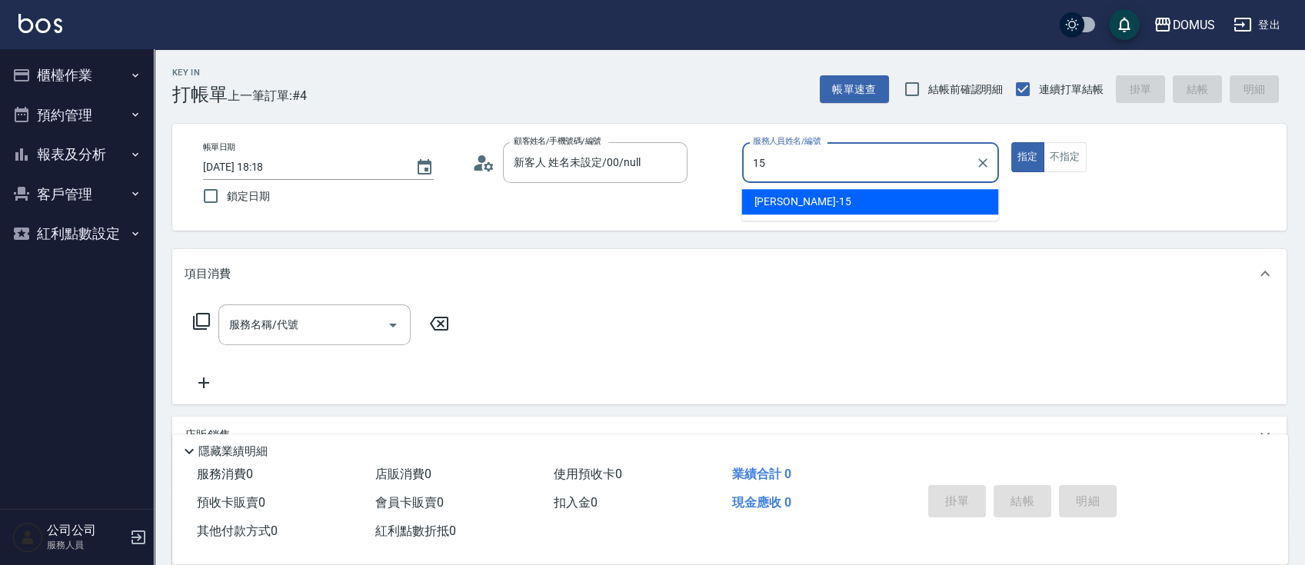
type input "Kyle-15"
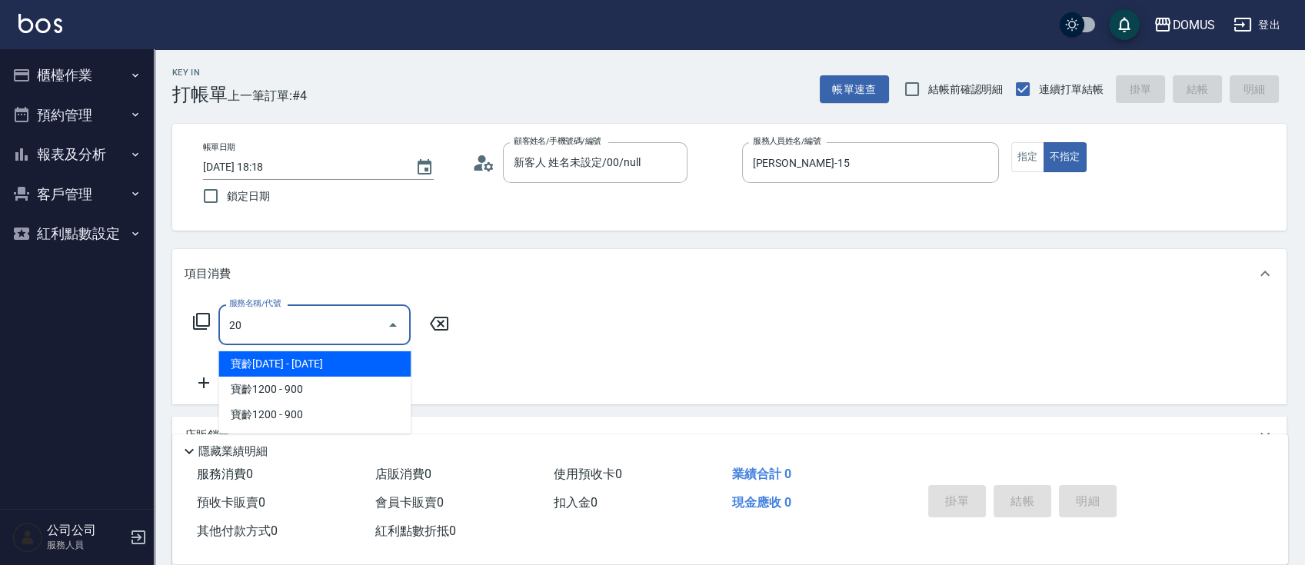
type input "201"
type input "20"
type input "洗髮(201)"
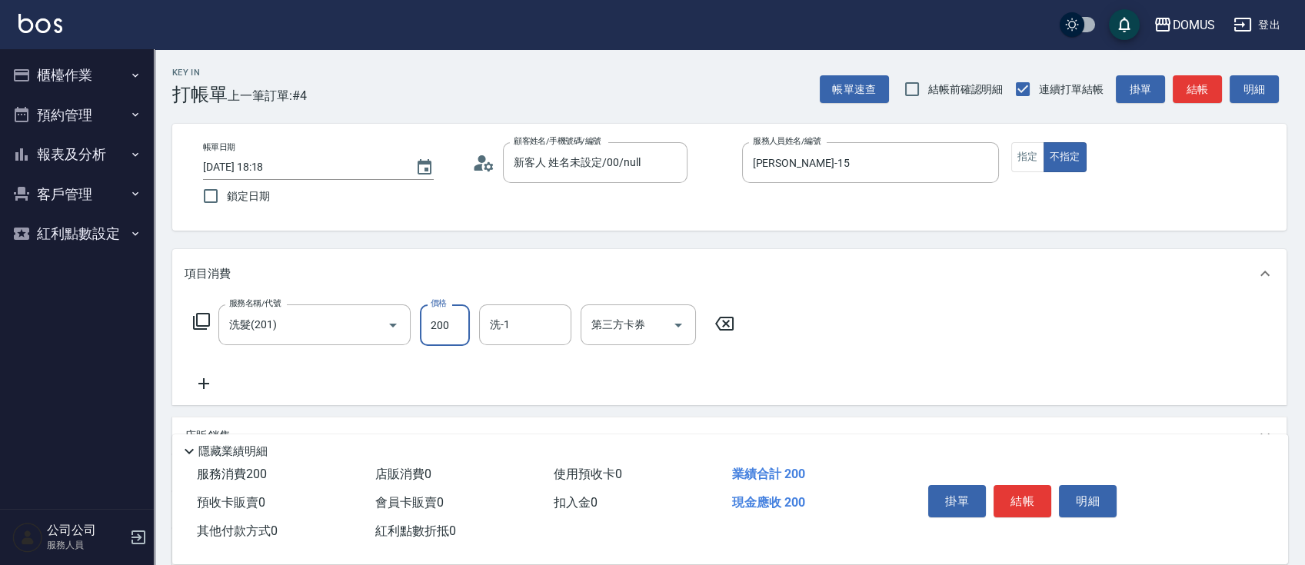
type input "0"
type input "30"
type input "300"
type input "Heidi-34"
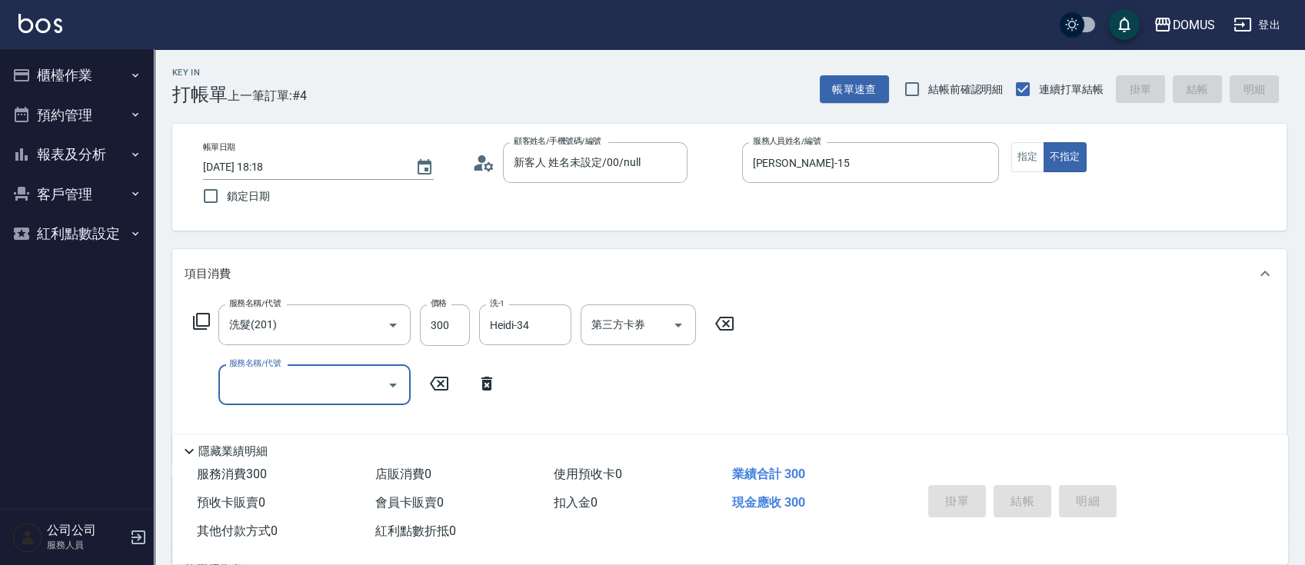
type input "0"
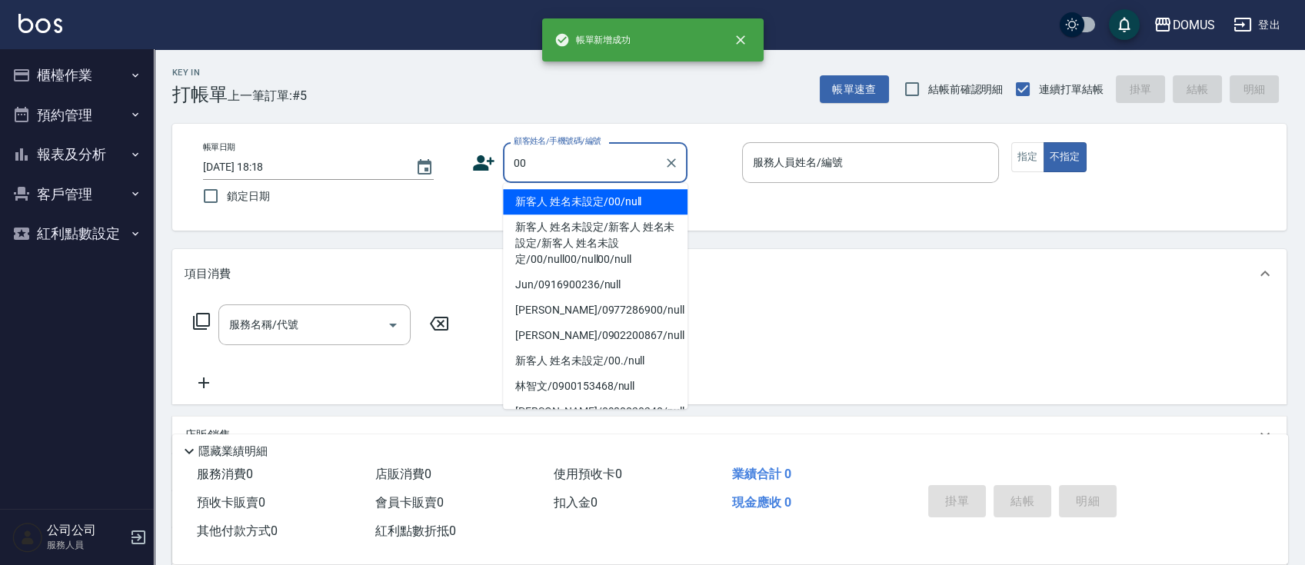
type input "新客人 姓名未設定/00/null"
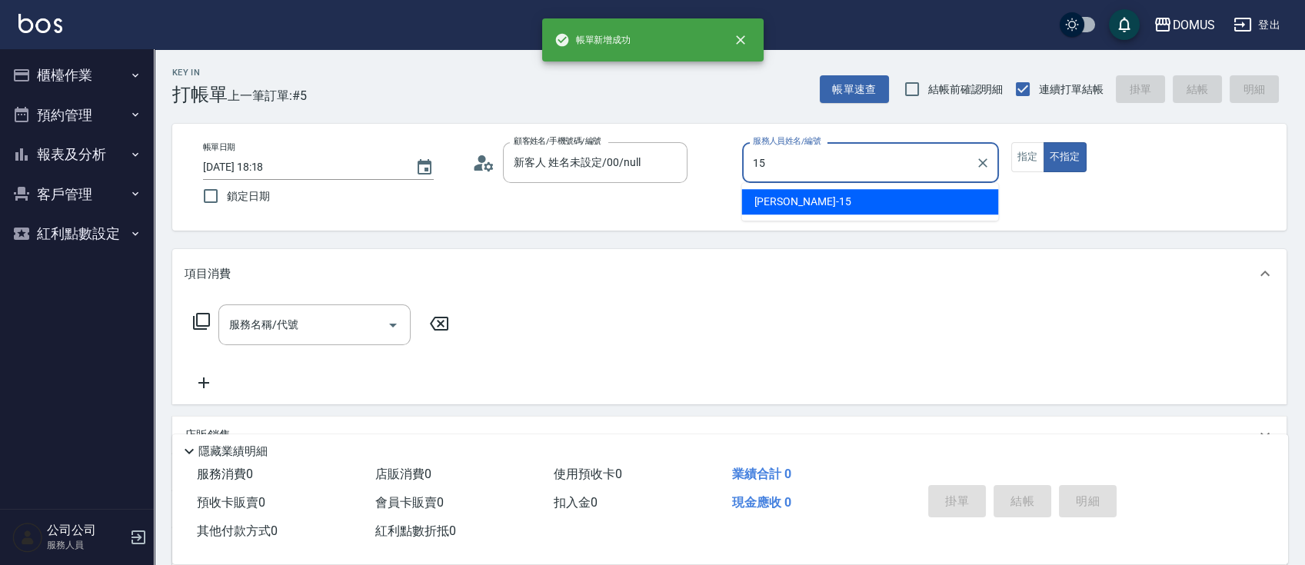
type input "Kyle-15"
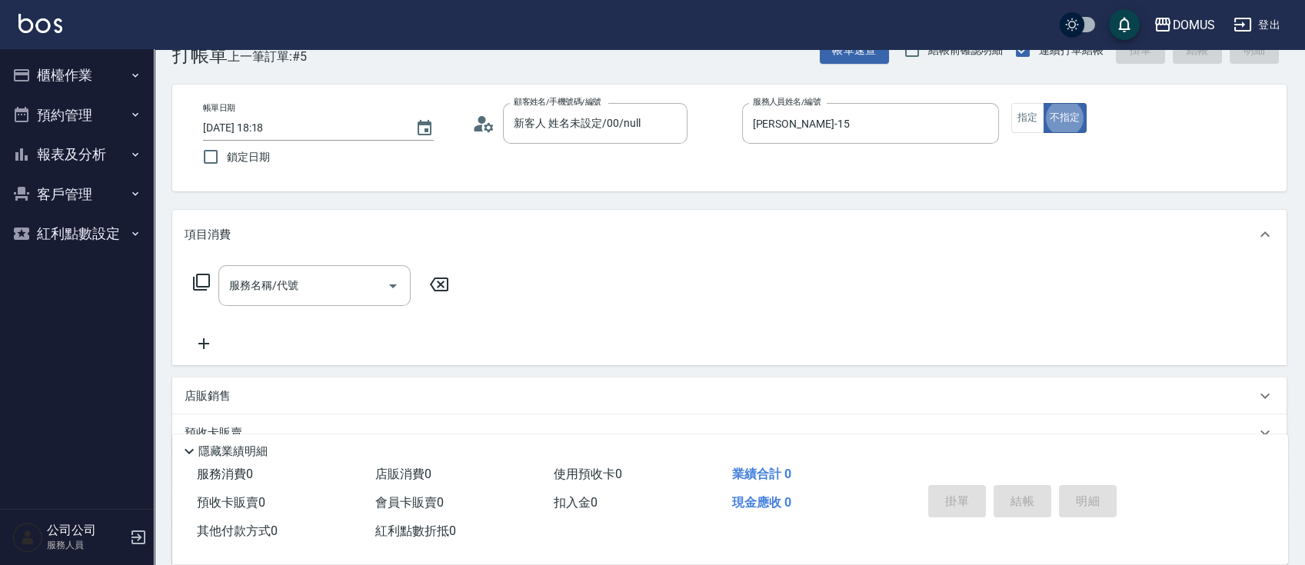
scroll to position [41, 0]
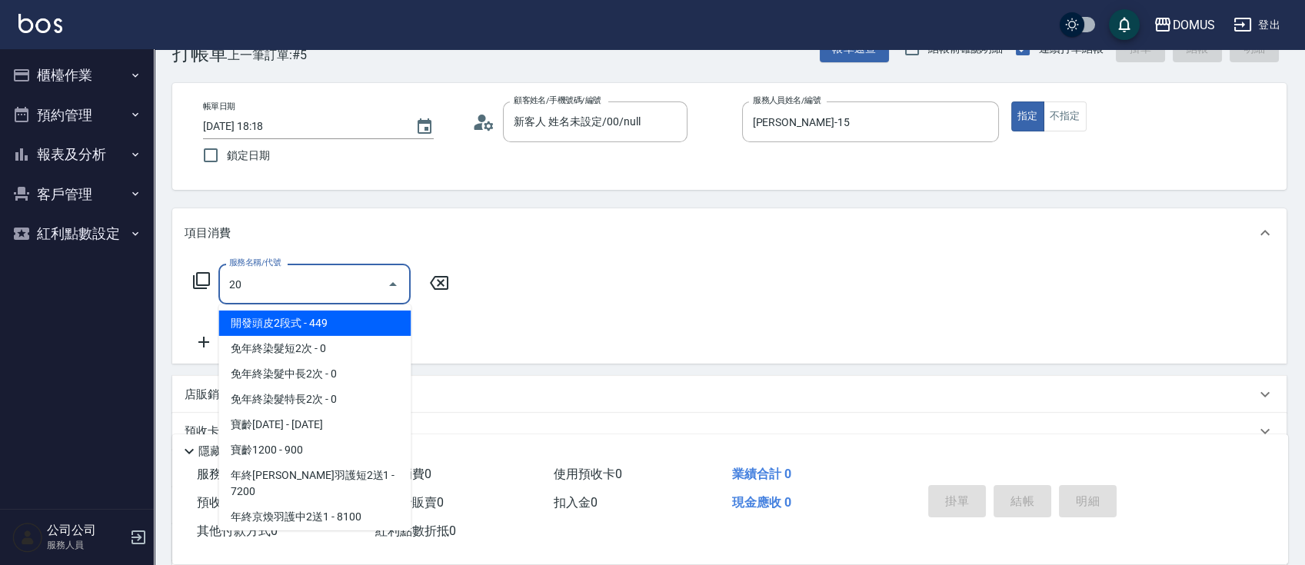
type input "201"
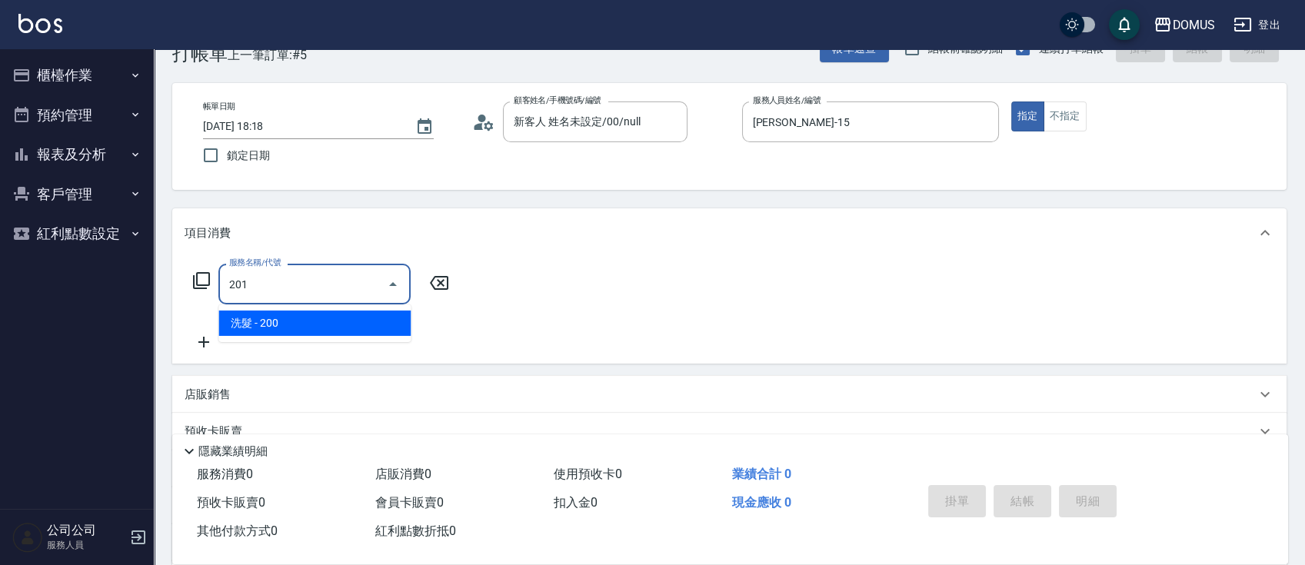
type input "20"
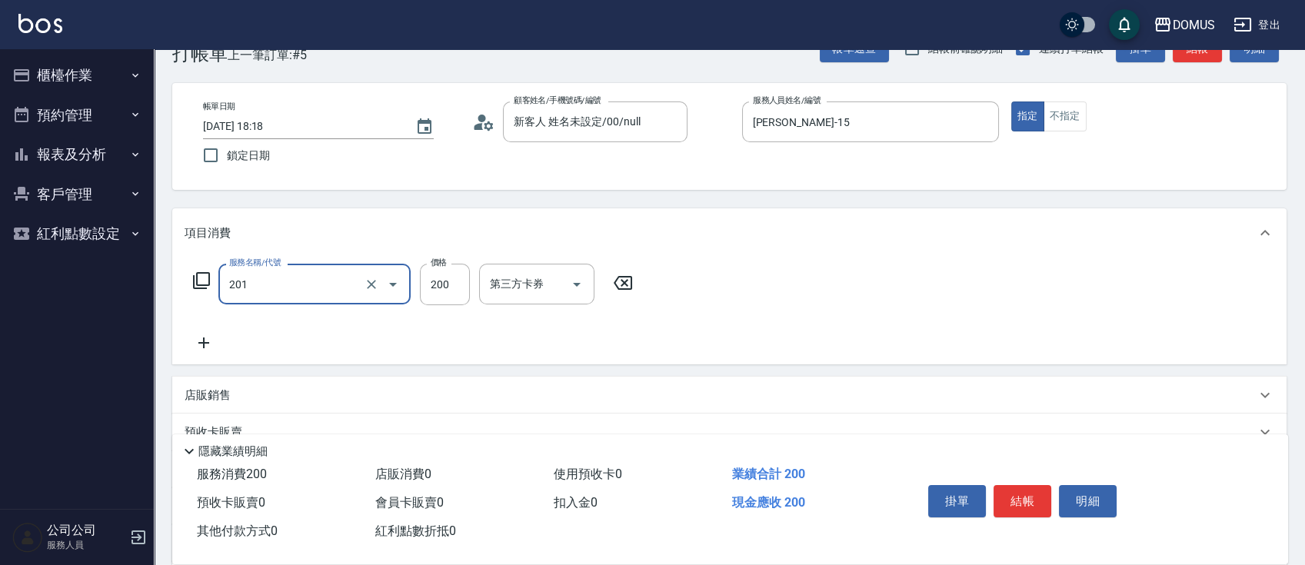
type input "洗髮(201)"
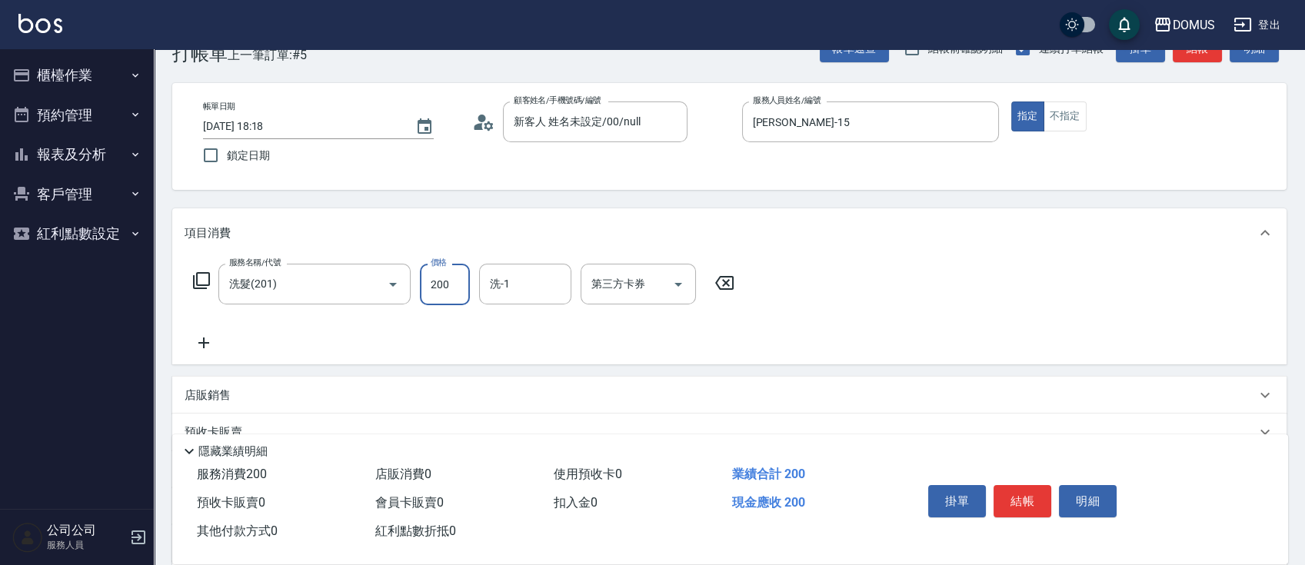
type input "0"
type input "30"
type input "300"
type input "林怡靜-37"
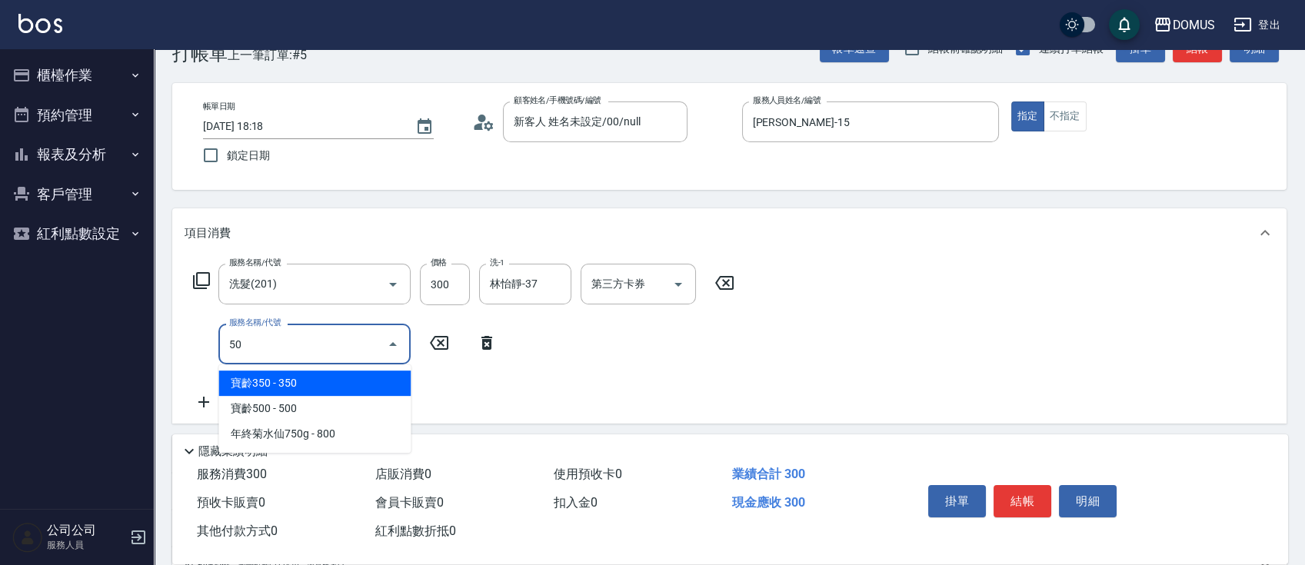
type input "501"
type input "130"
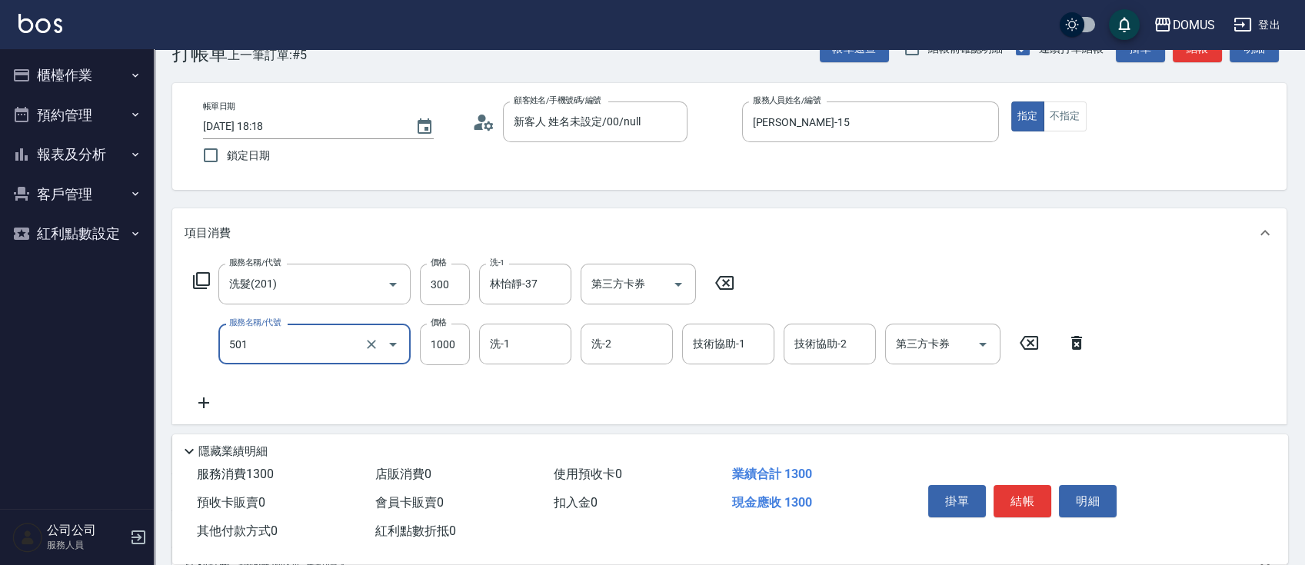
type input "染髮(501)"
type input "30"
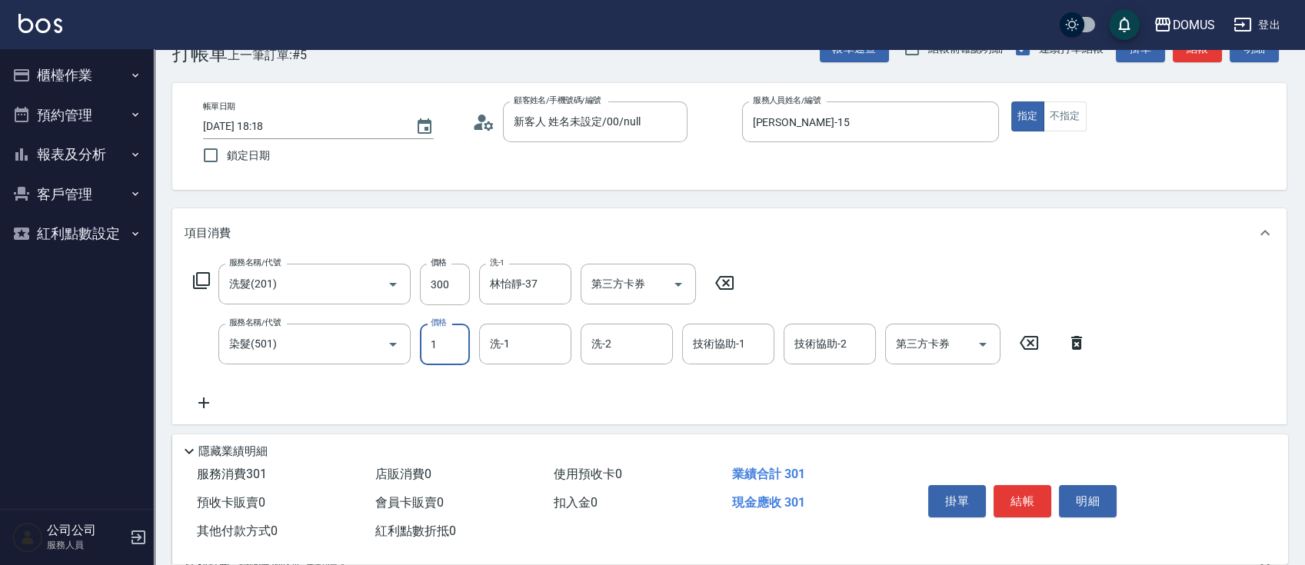
type input "15"
type input "40"
type input "150"
type input "180"
type input "1500"
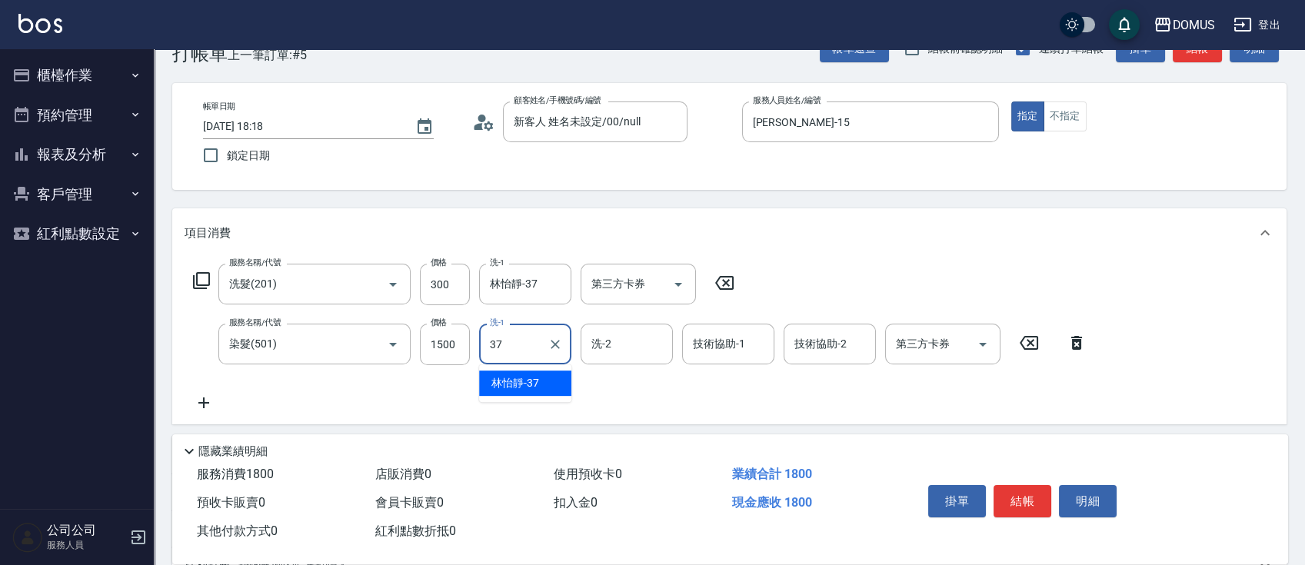
type input "林怡靜-37"
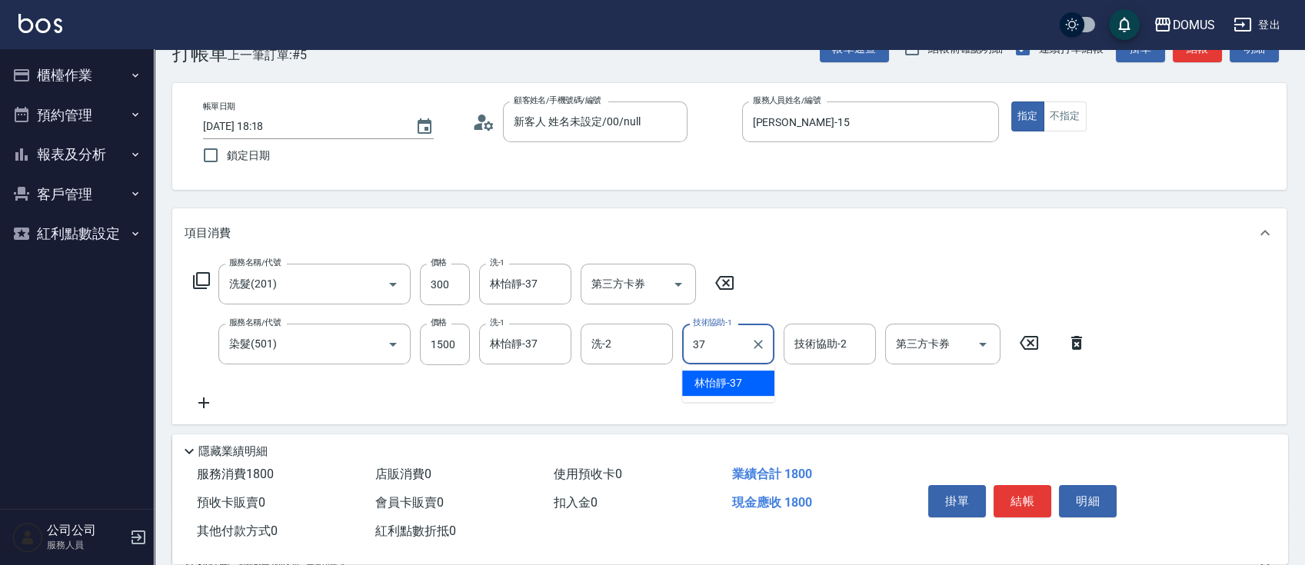
type input "林怡靜-37"
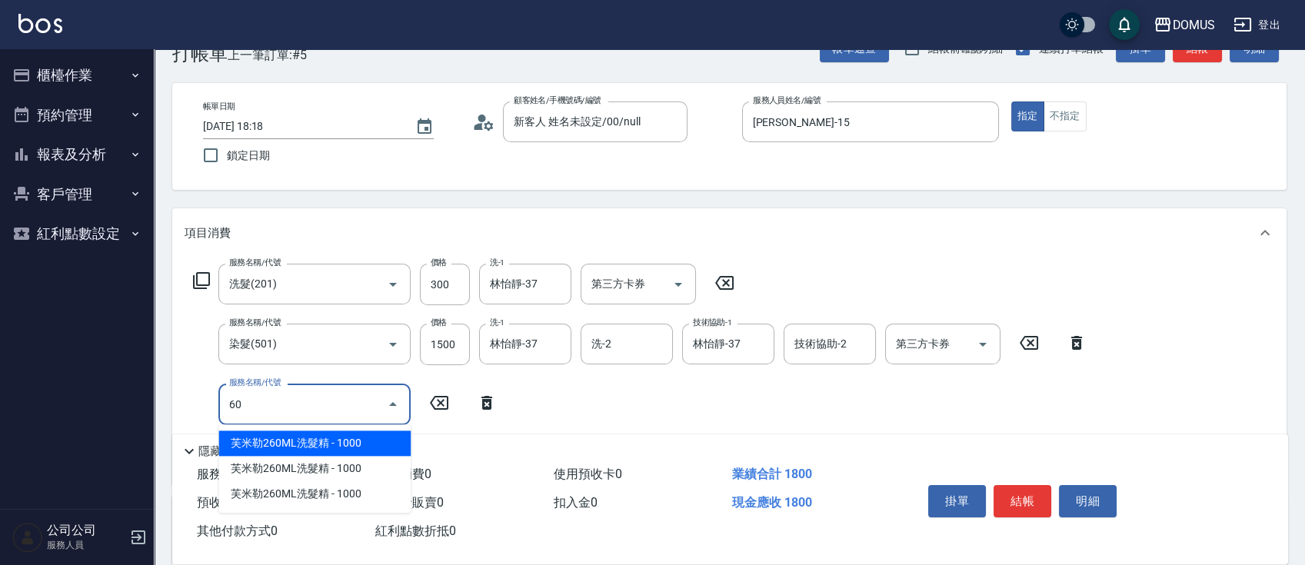
type input "604"
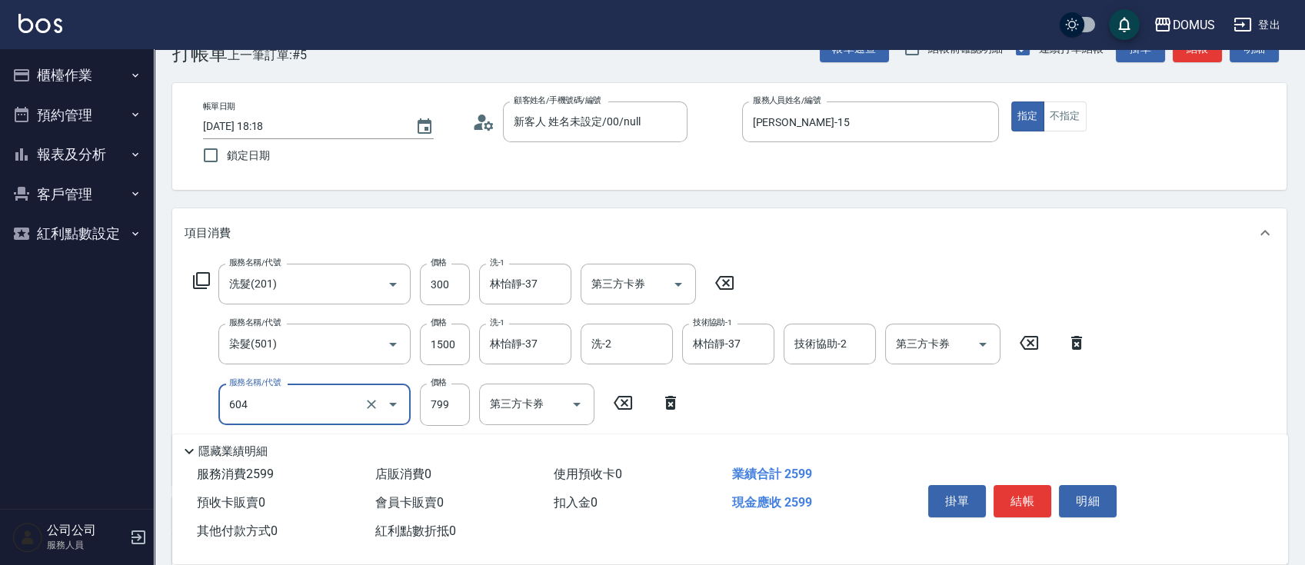
type input "250"
type input "二段肩上(604)"
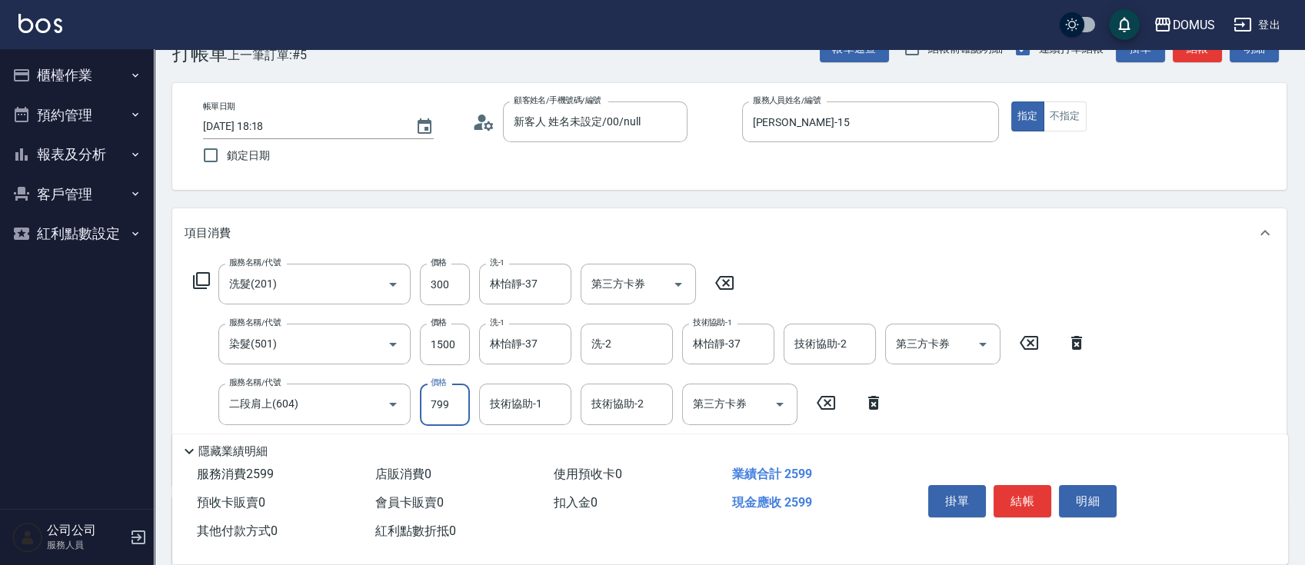
type input "180"
type input "80"
type input "260"
type input "800"
type input "林怡靜-37"
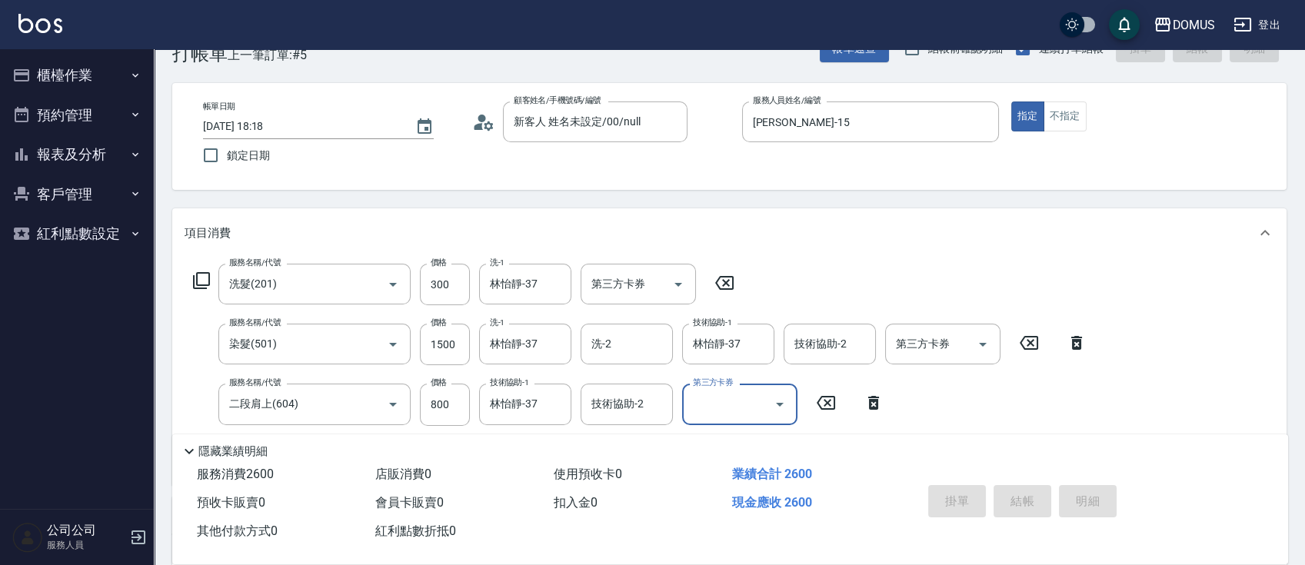
type input "0"
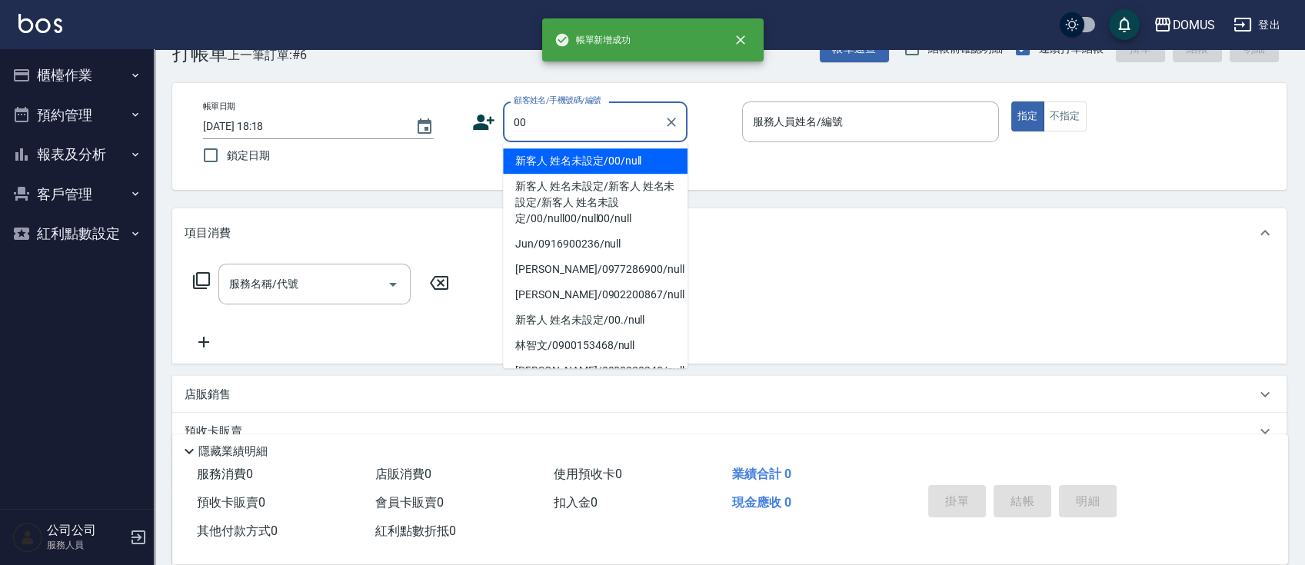
type input "新客人 姓名未設定/00/null"
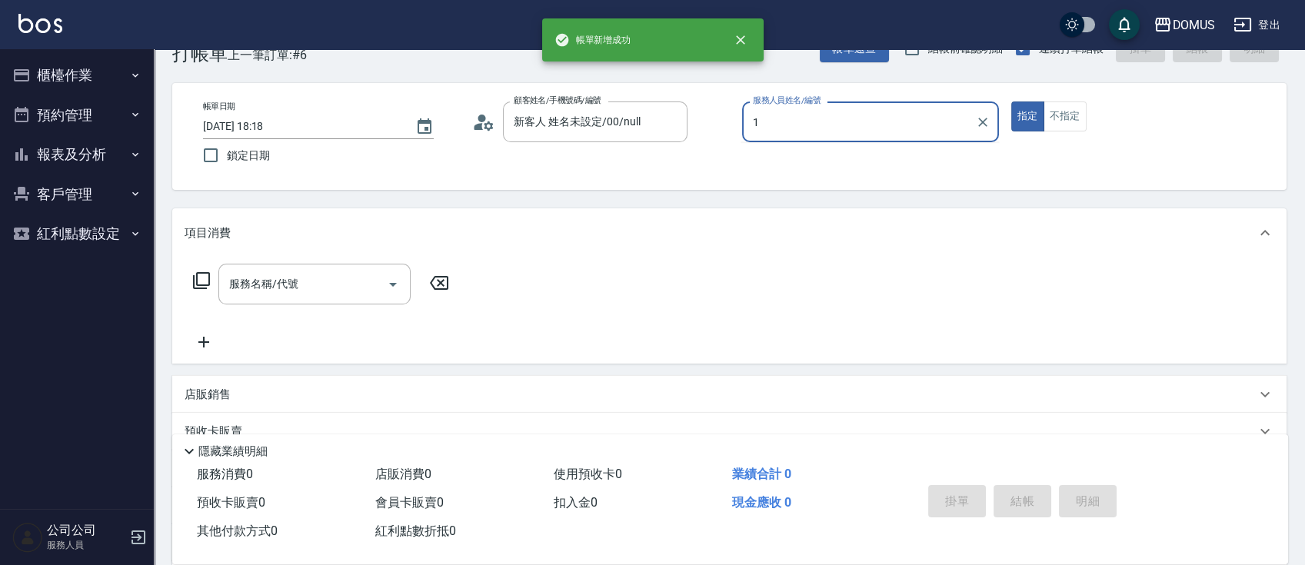
type input "1"
click at [1011, 101] on button "指定" at bounding box center [1027, 116] width 33 height 30
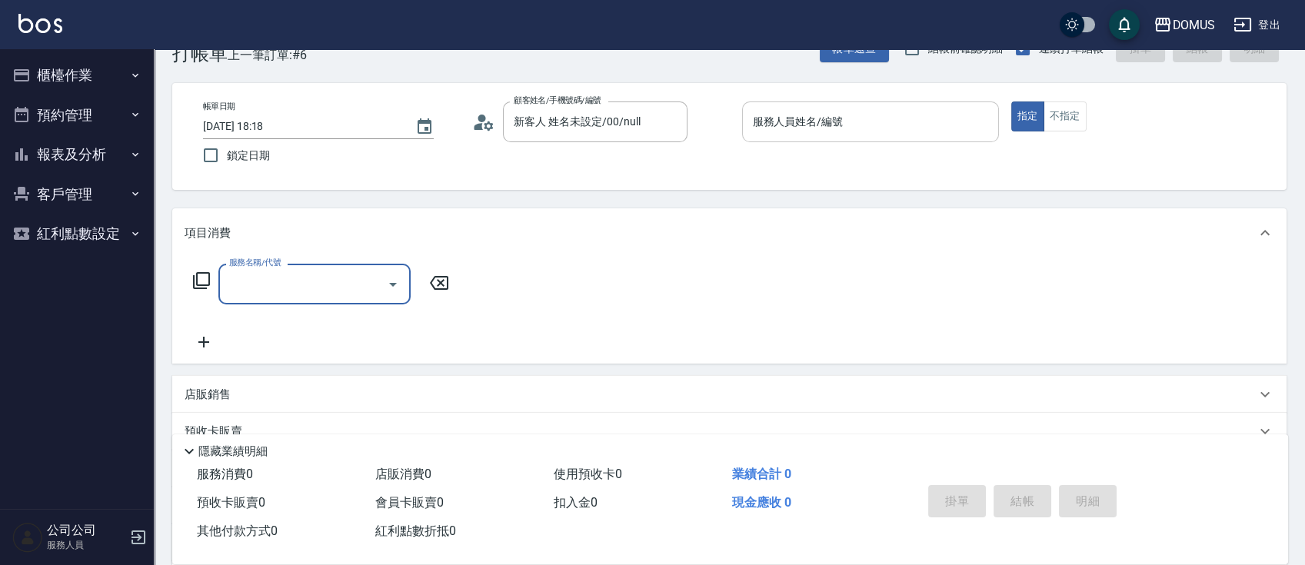
click at [843, 131] on input "服務人員姓名/編號" at bounding box center [870, 121] width 243 height 27
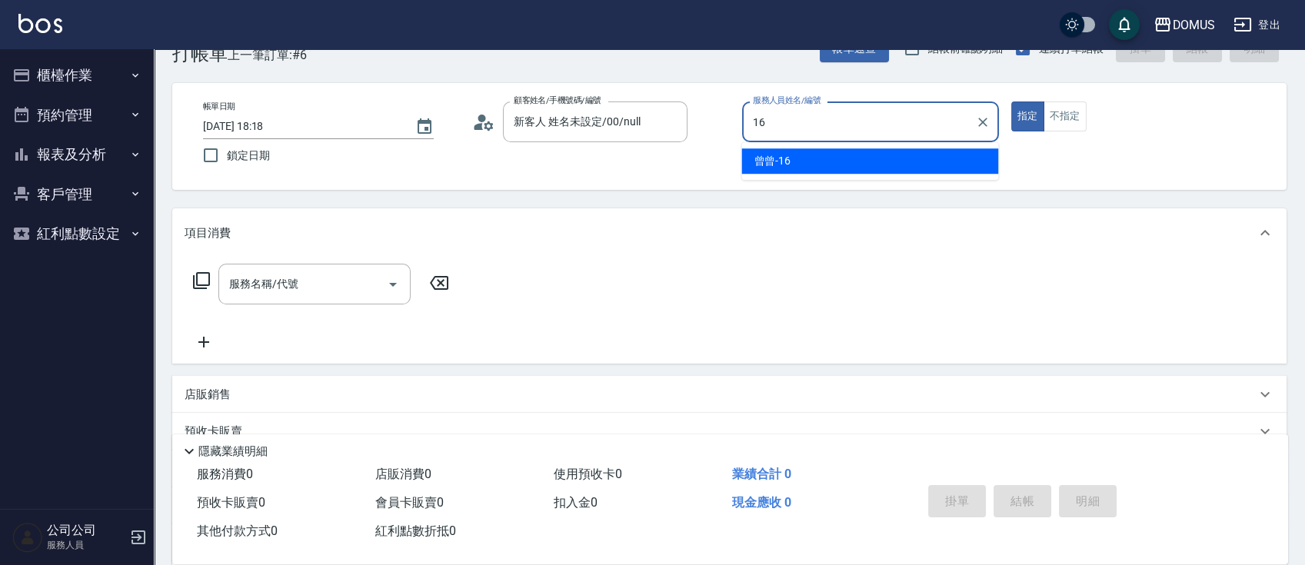
type input "曾曾-16"
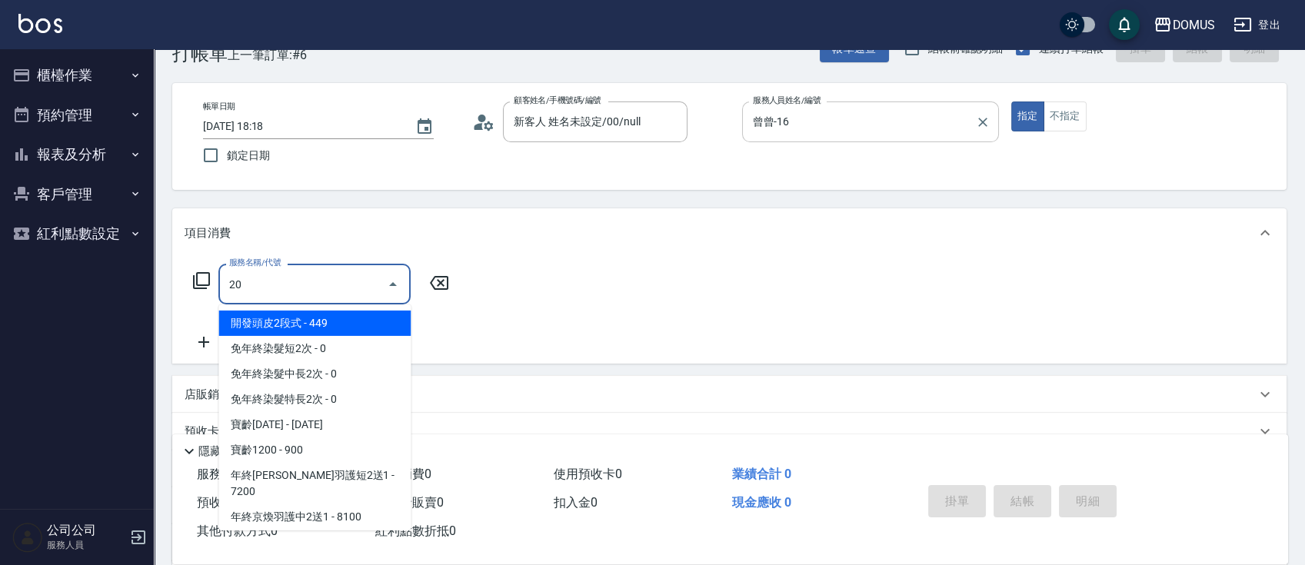
type input "201"
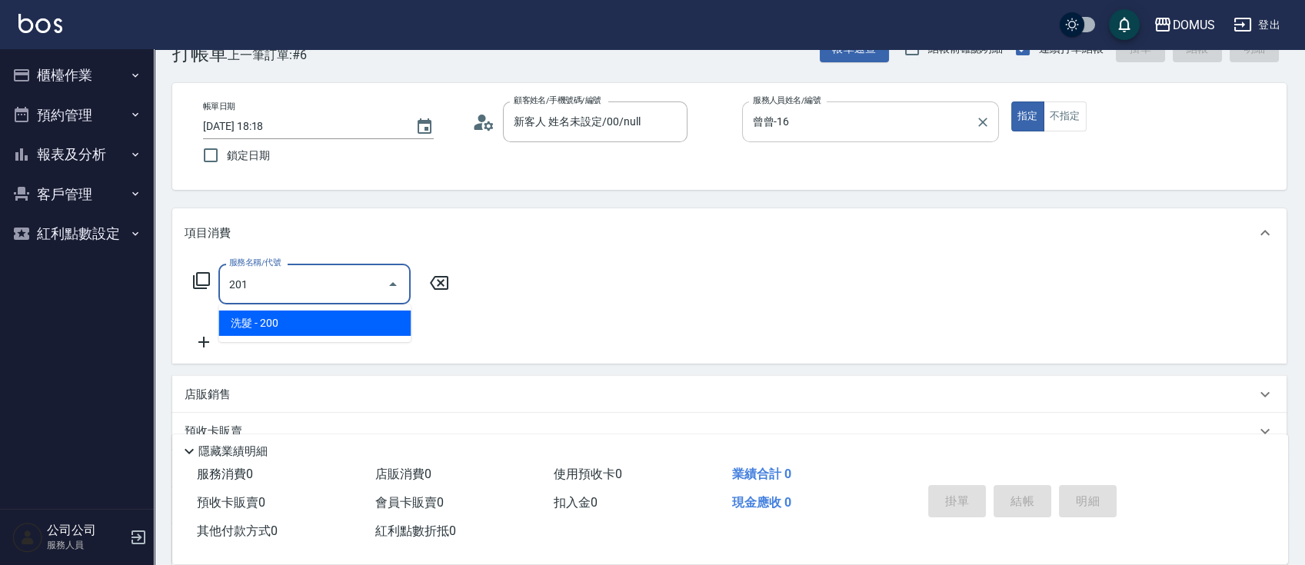
type input "20"
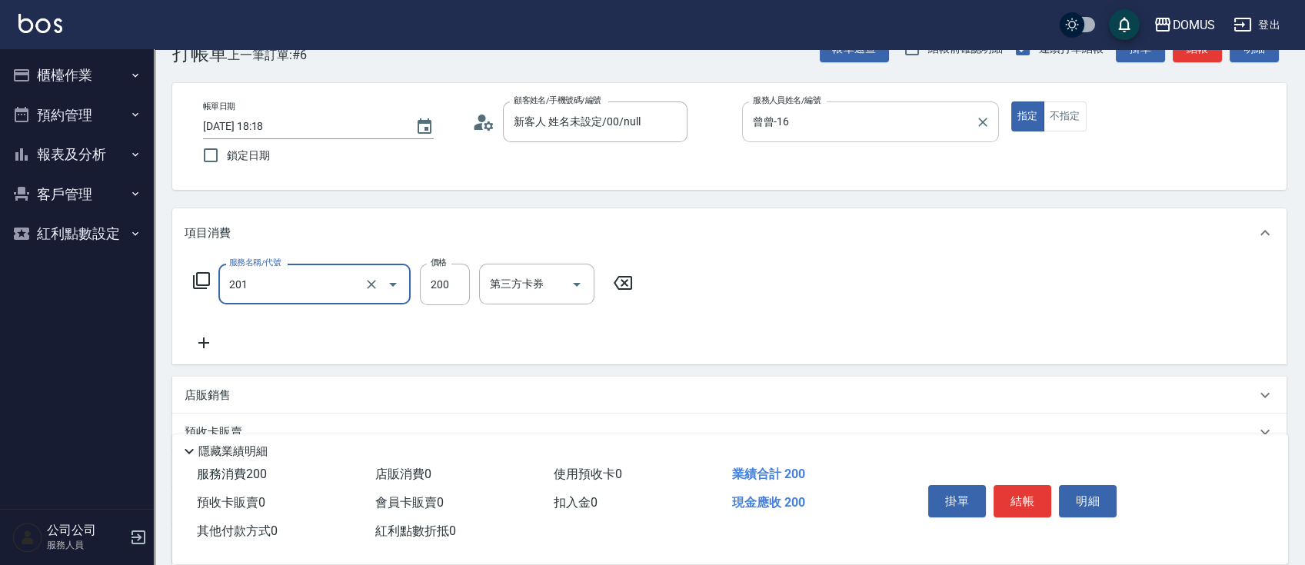
type input "洗髮(201)"
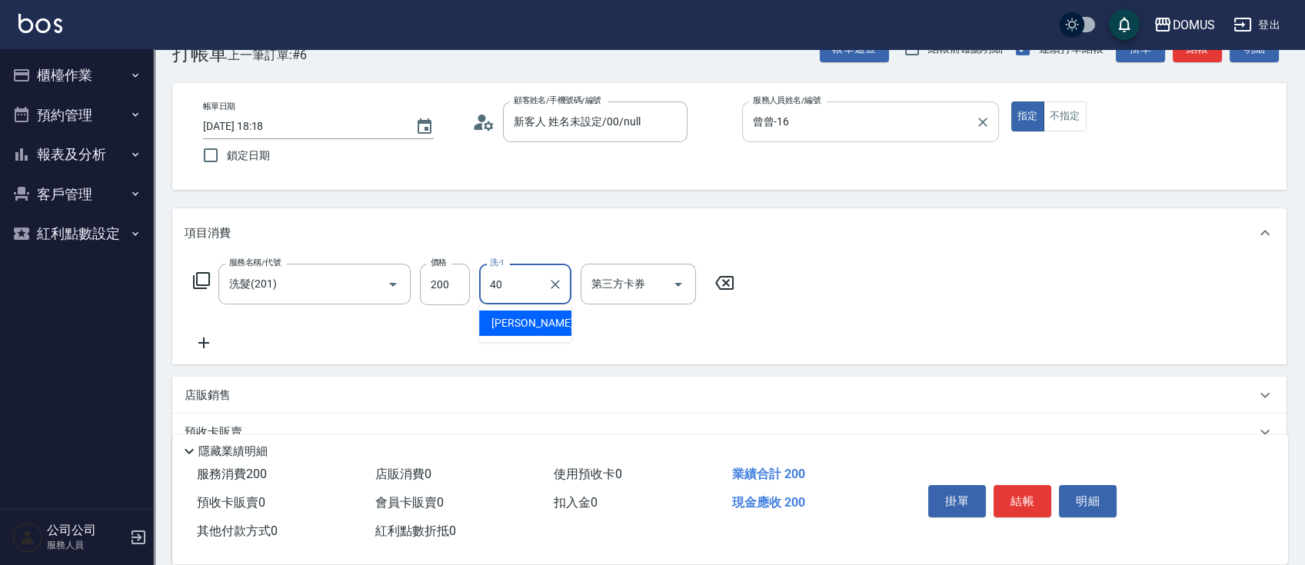
type input "陳奕郝-40"
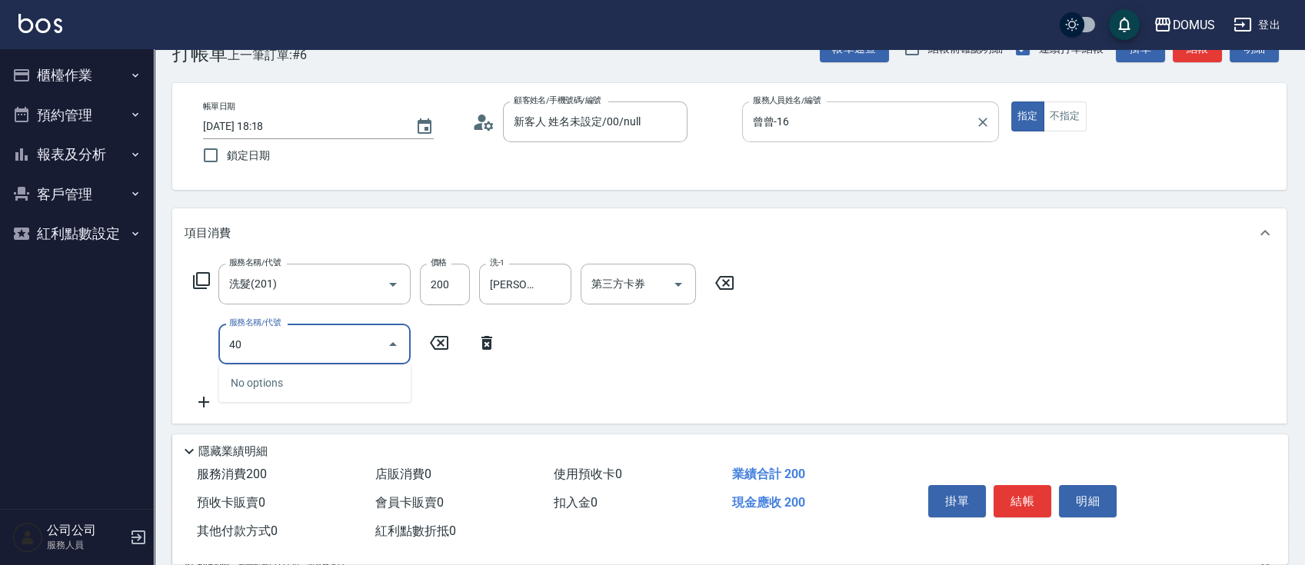
type input "401"
type input "40"
type input "剪髮(401)"
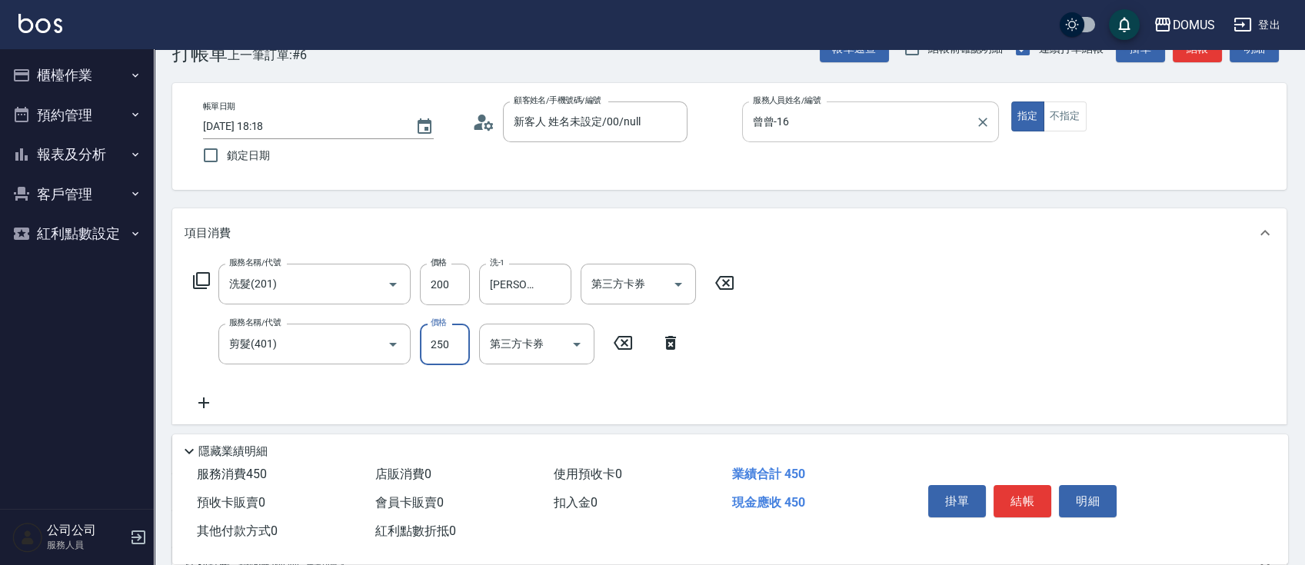
type input "20"
type input "80"
type input "100"
type input "800"
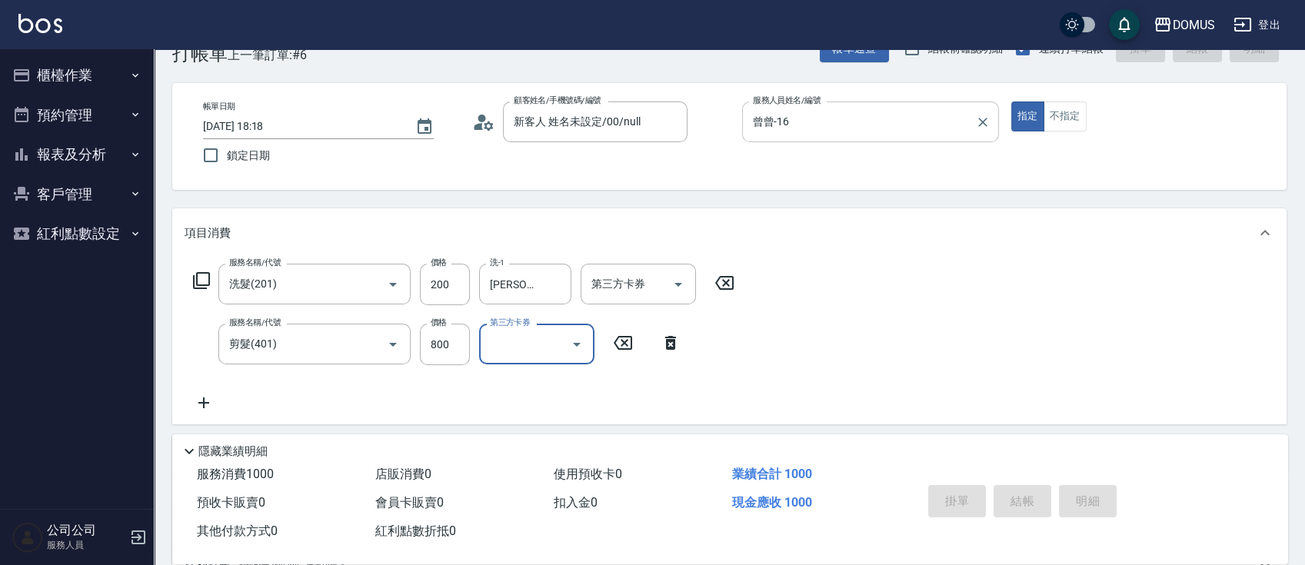
type input "2025/09/09 18:19"
type input "0"
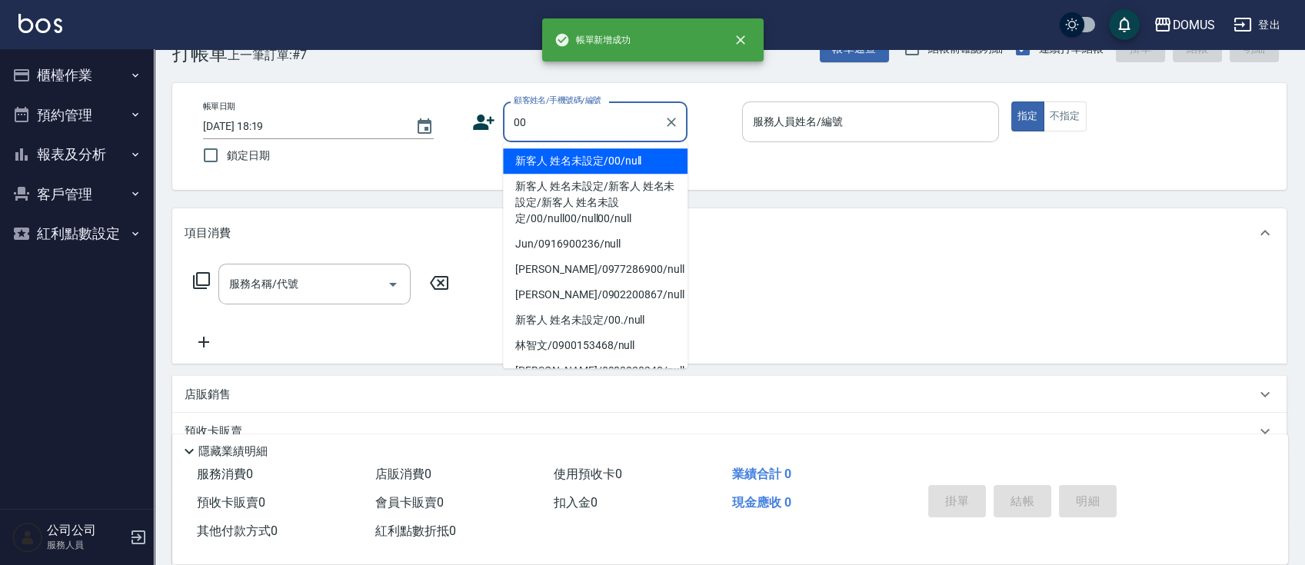
type input "新客人 姓名未設定/00/null"
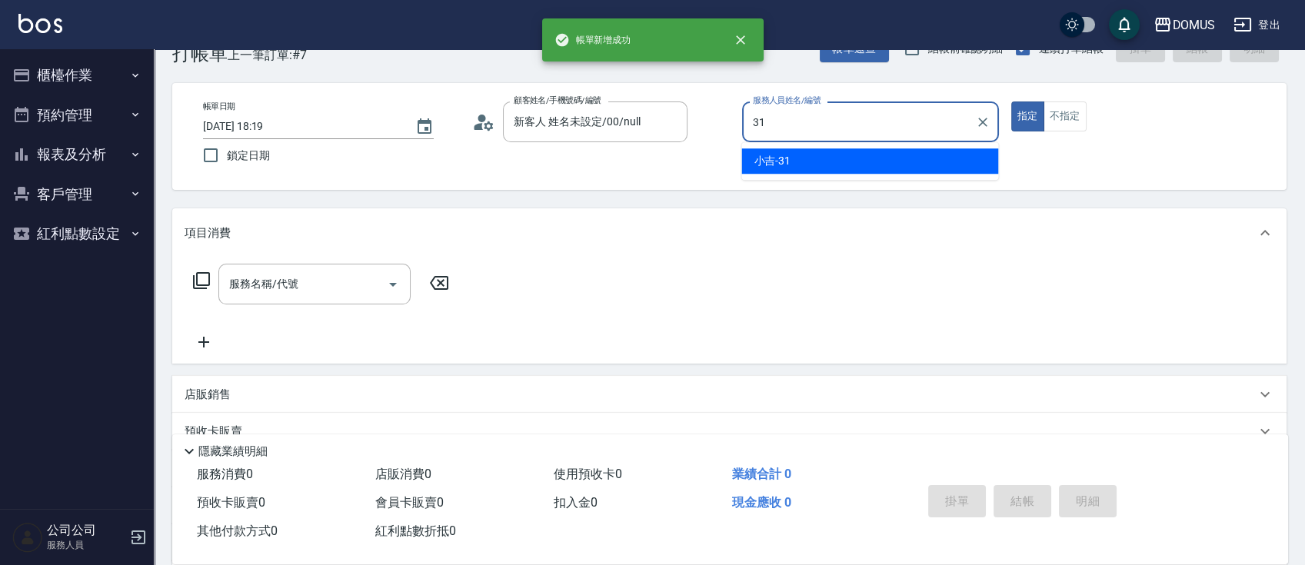
type input "小吉-31"
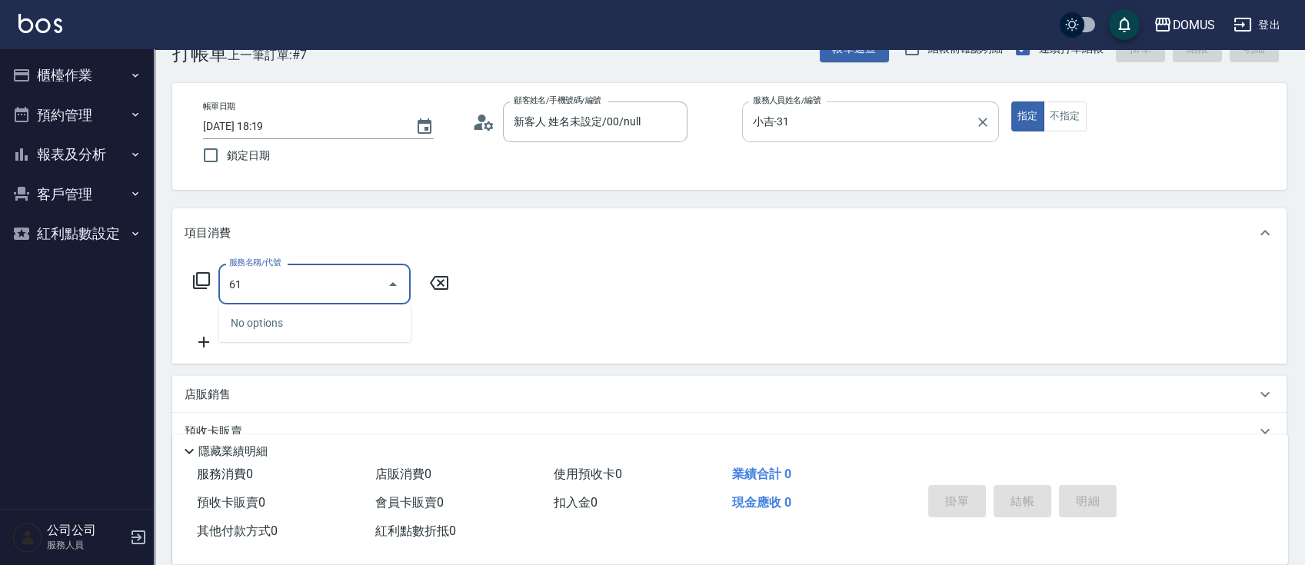
type input "618"
type input "200"
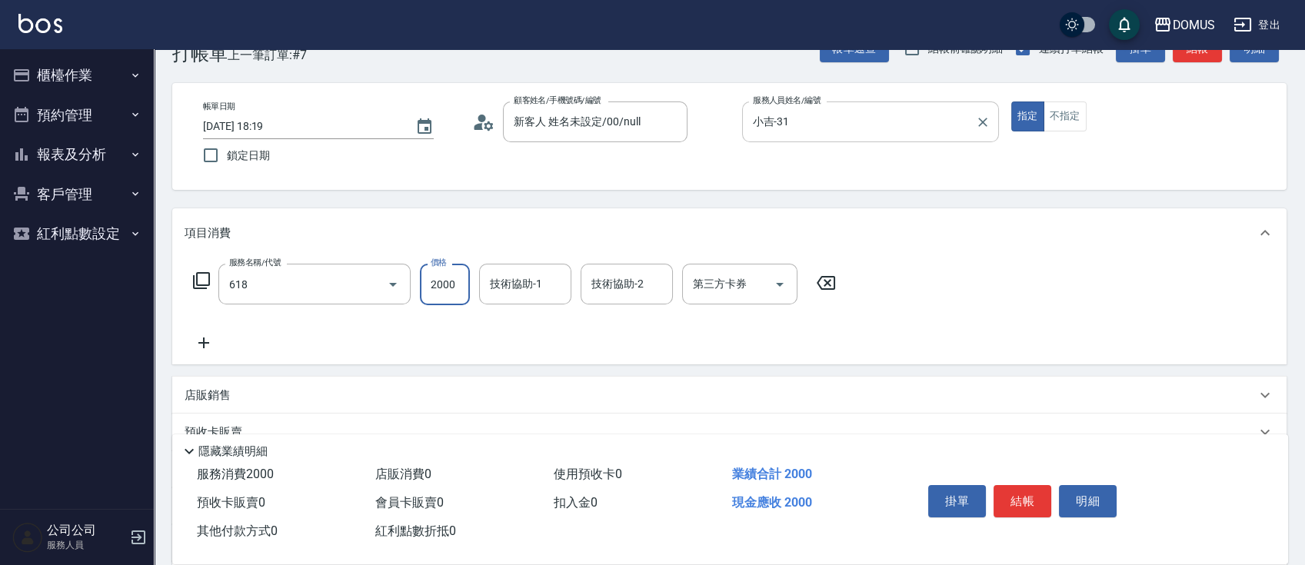
type input "鉑金M(618)"
type input "0"
type input "22"
type input "20"
type input "225"
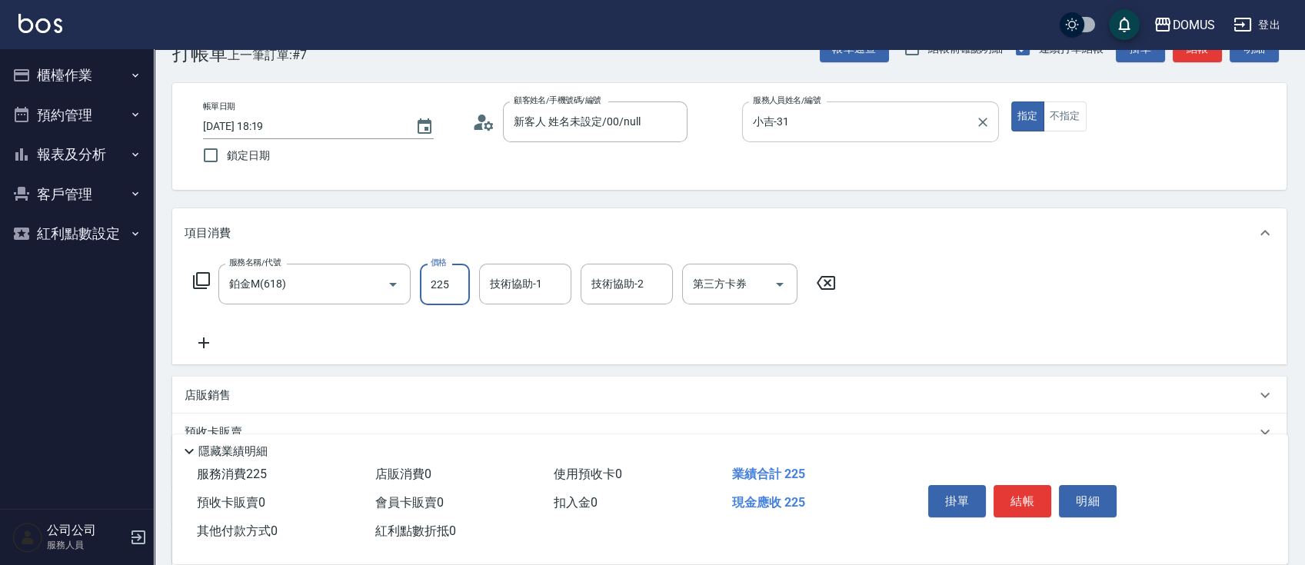
type input "220"
type input "2250"
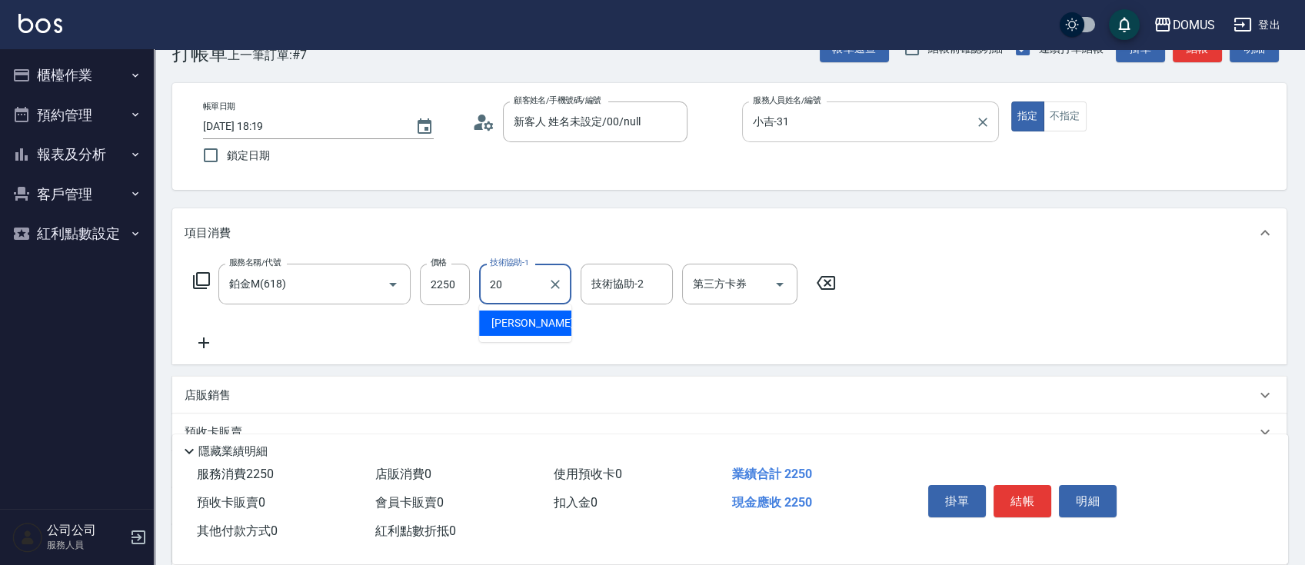
type input "小宸-20"
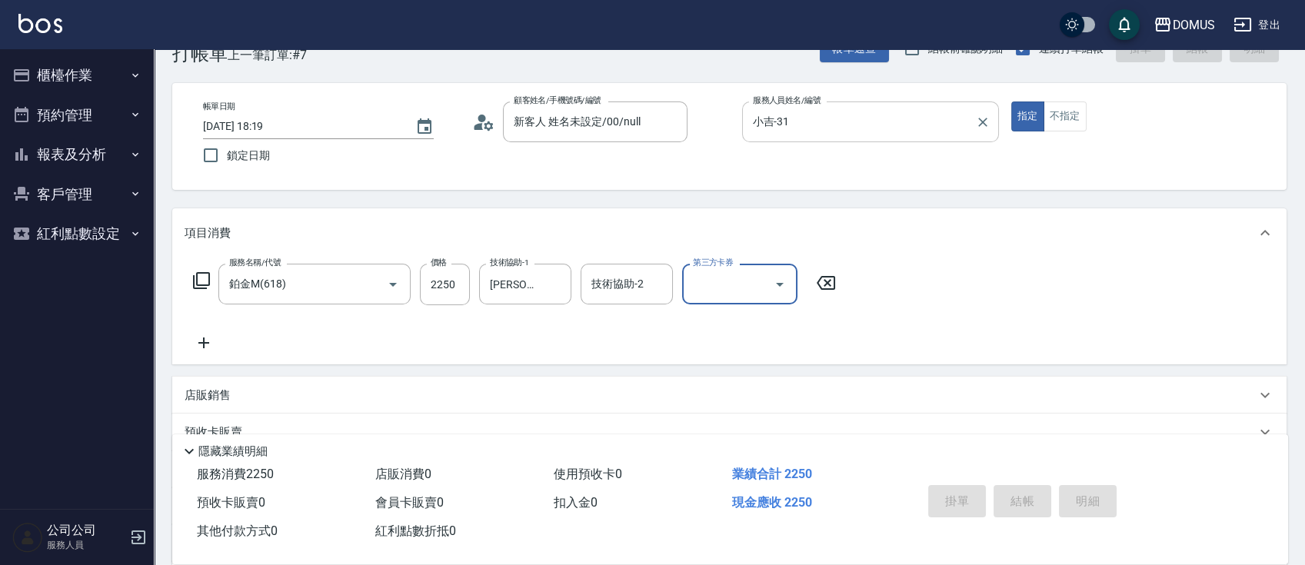
type input "0"
